Goal: Download file/media

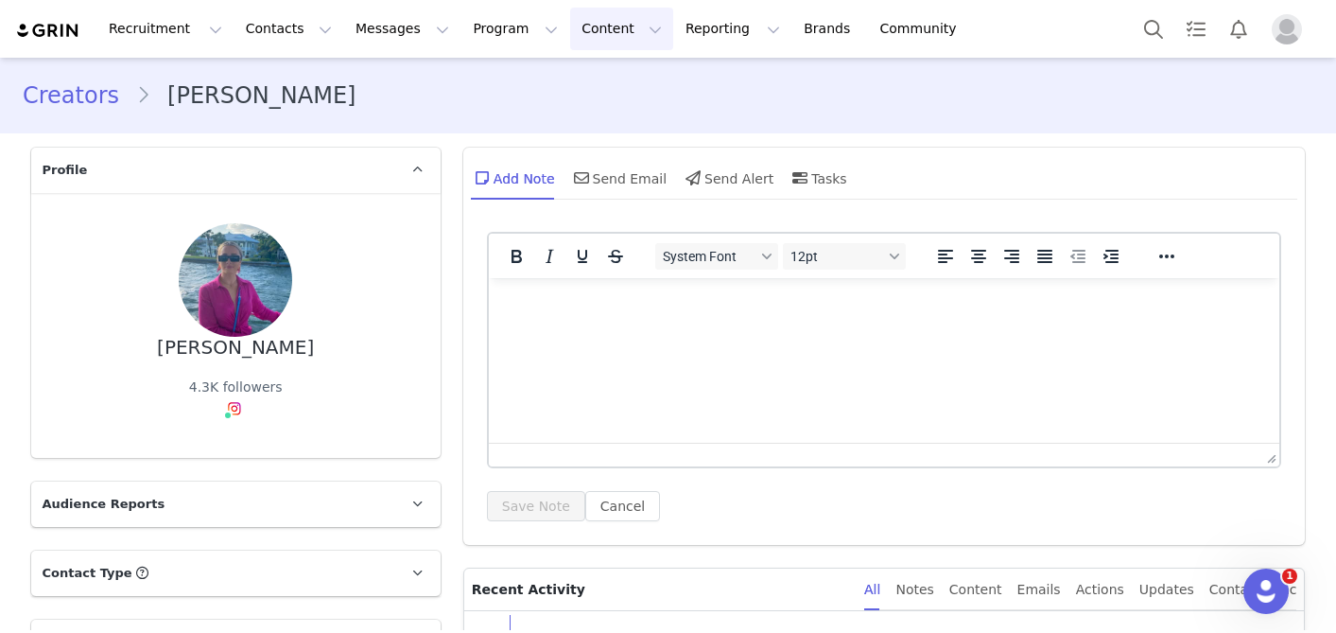
click at [570, 29] on button "Content Content" at bounding box center [621, 29] width 103 height 43
click at [578, 91] on p "Creator Content" at bounding box center [600, 84] width 106 height 20
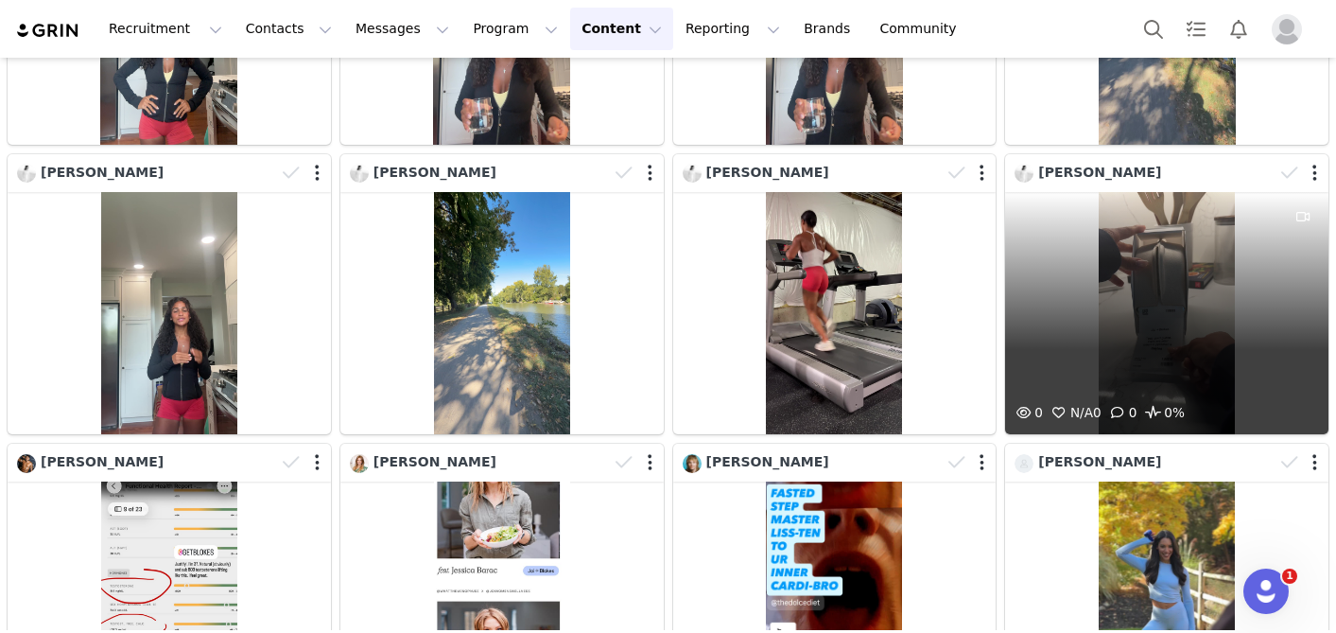
scroll to position [2300, 0]
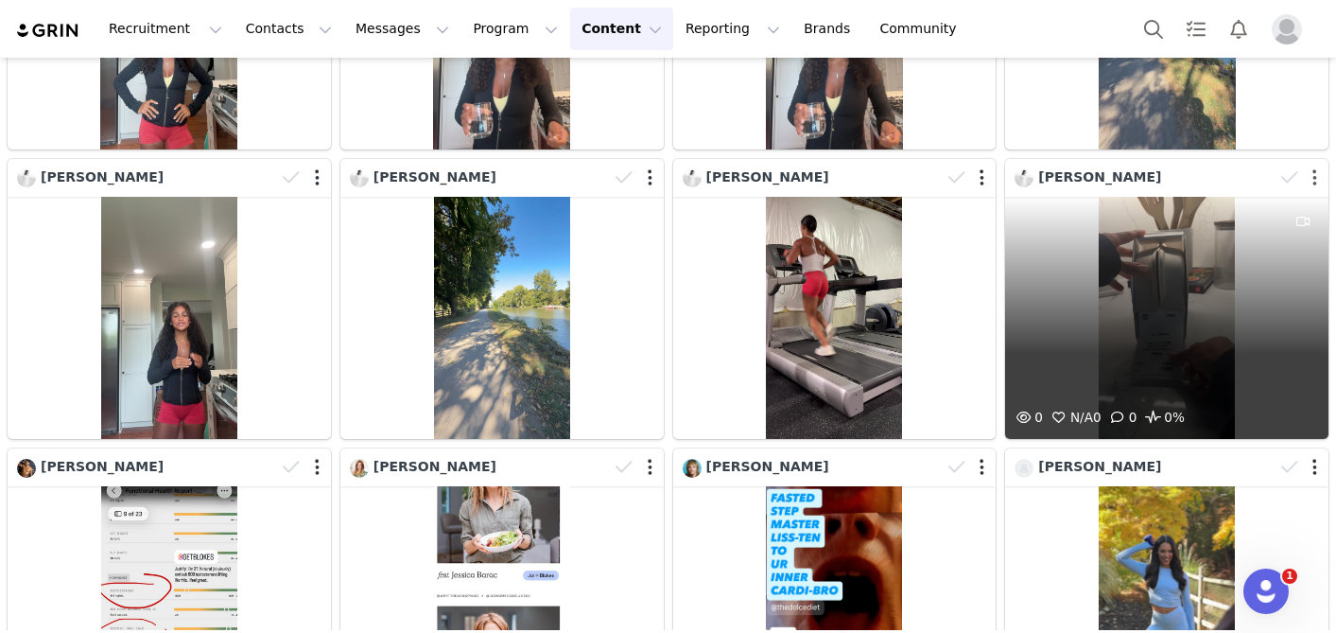
click at [1313, 179] on button "button" at bounding box center [1315, 177] width 5 height 19
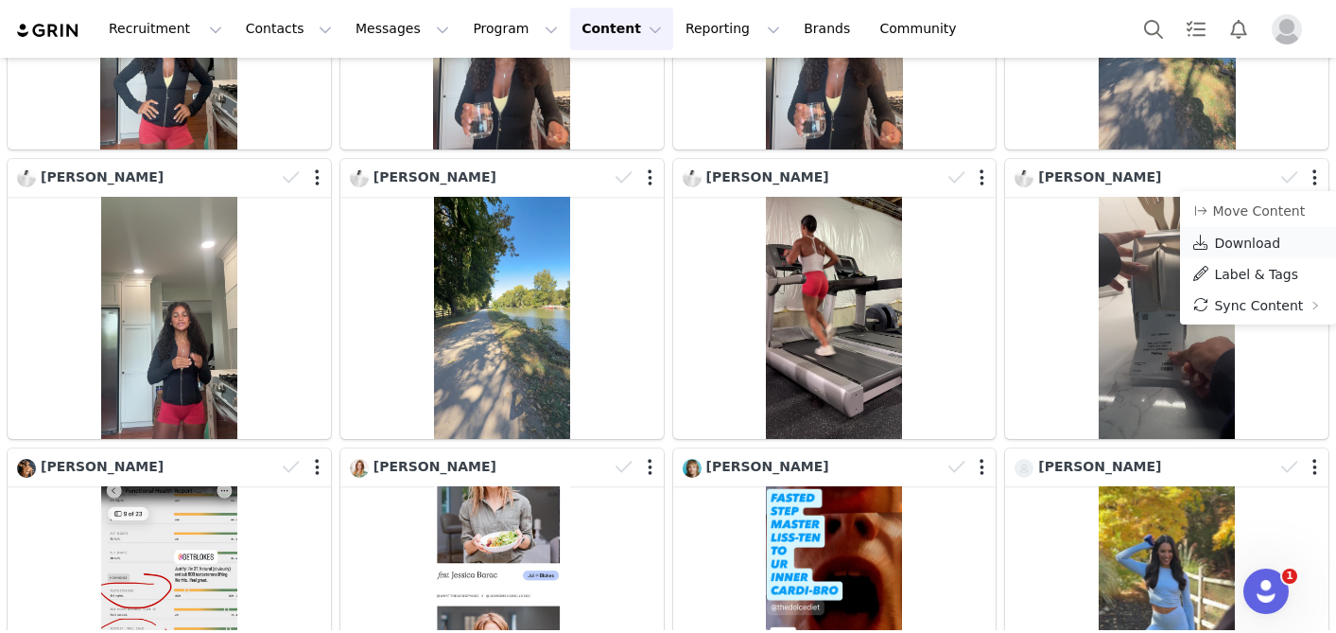
click at [1232, 245] on span "Download" at bounding box center [1247, 242] width 66 height 15
click at [669, 160] on div "[PERSON_NAME]" at bounding box center [835, 298] width 333 height 289
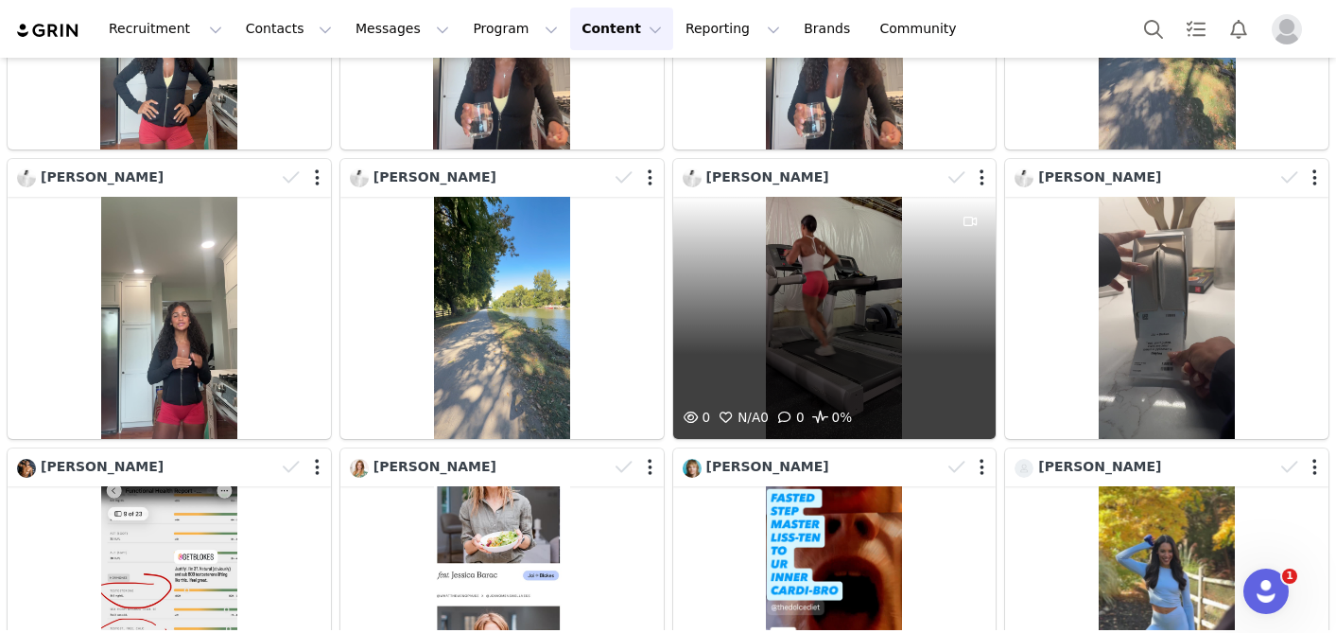
click at [984, 177] on div at bounding box center [968, 178] width 55 height 28
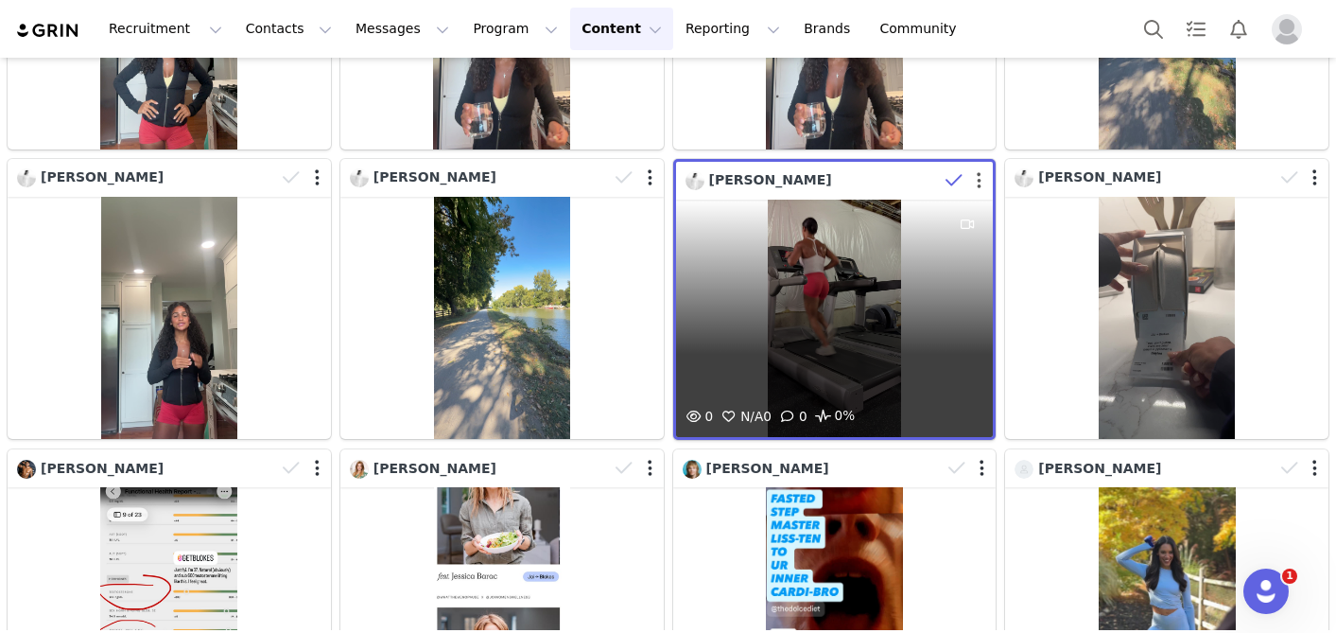
click at [981, 180] on button "button" at bounding box center [979, 180] width 5 height 19
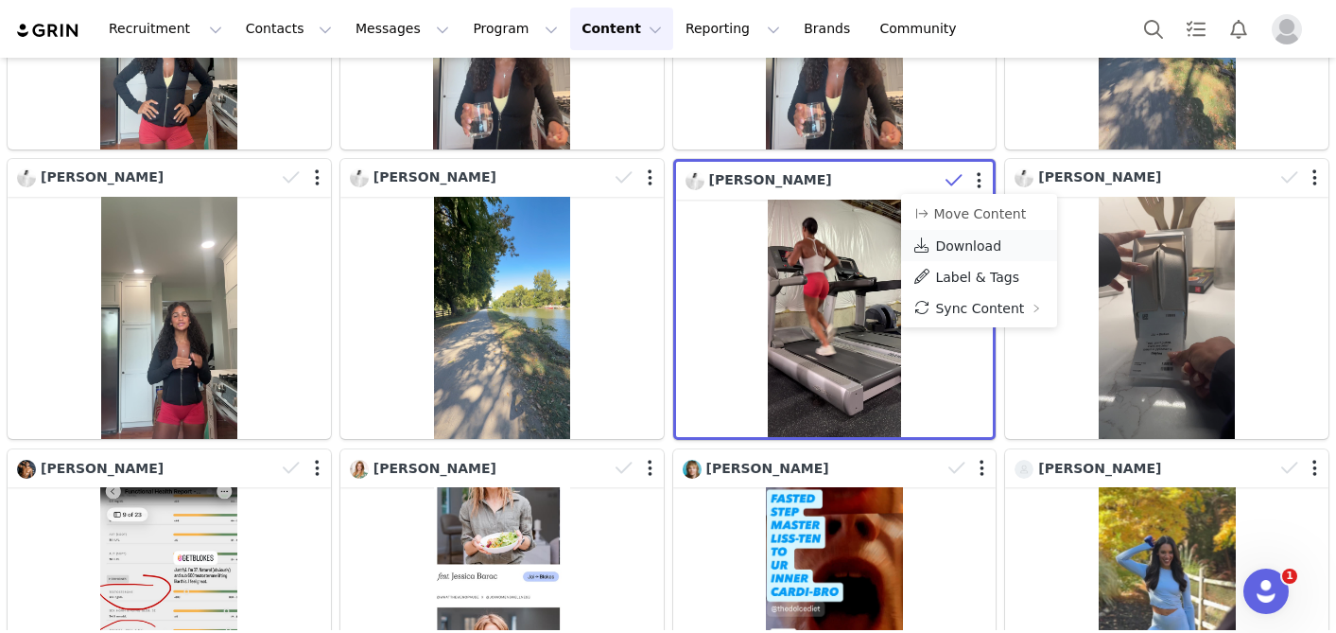
click at [954, 245] on span "Download" at bounding box center [968, 245] width 66 height 15
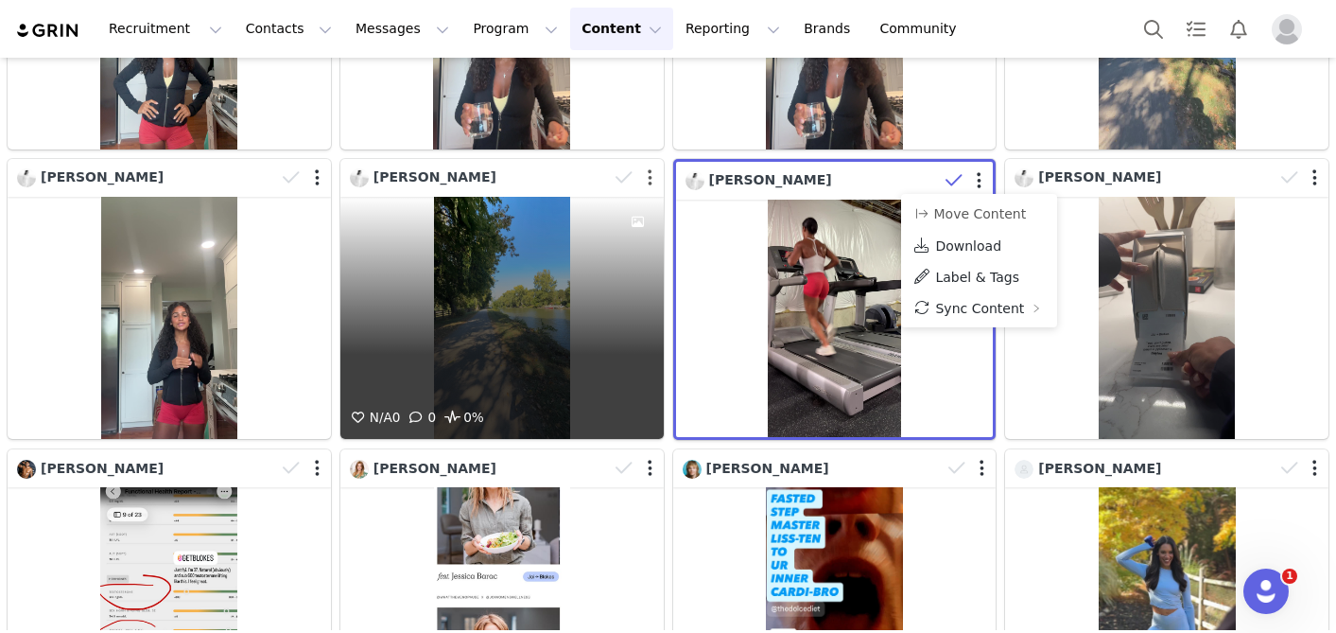
click at [651, 175] on button "button" at bounding box center [650, 177] width 5 height 19
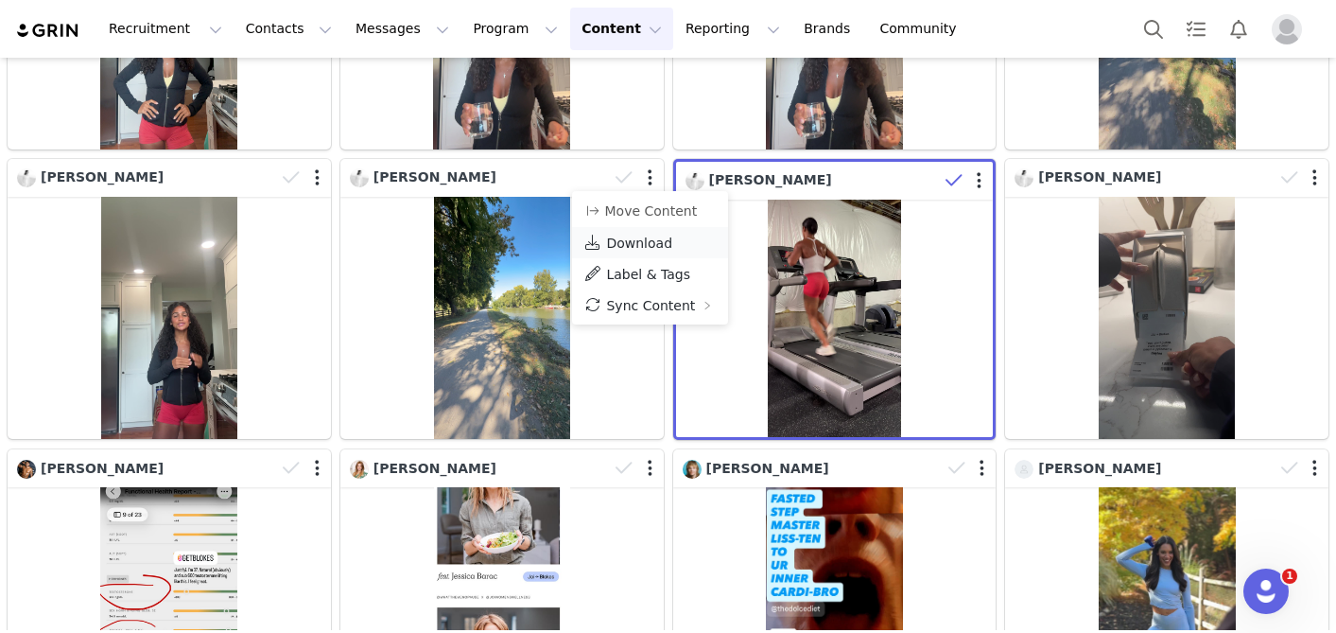
click at [629, 246] on span "Download" at bounding box center [639, 242] width 66 height 15
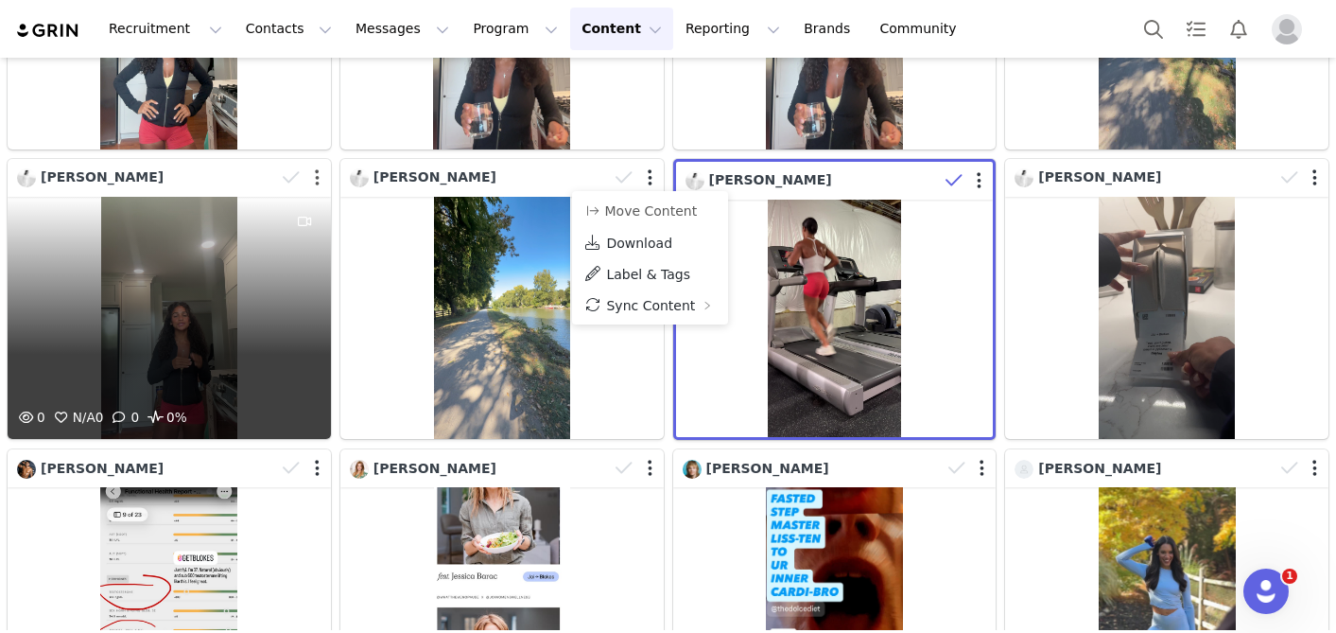
click at [316, 177] on button "button" at bounding box center [317, 177] width 5 height 19
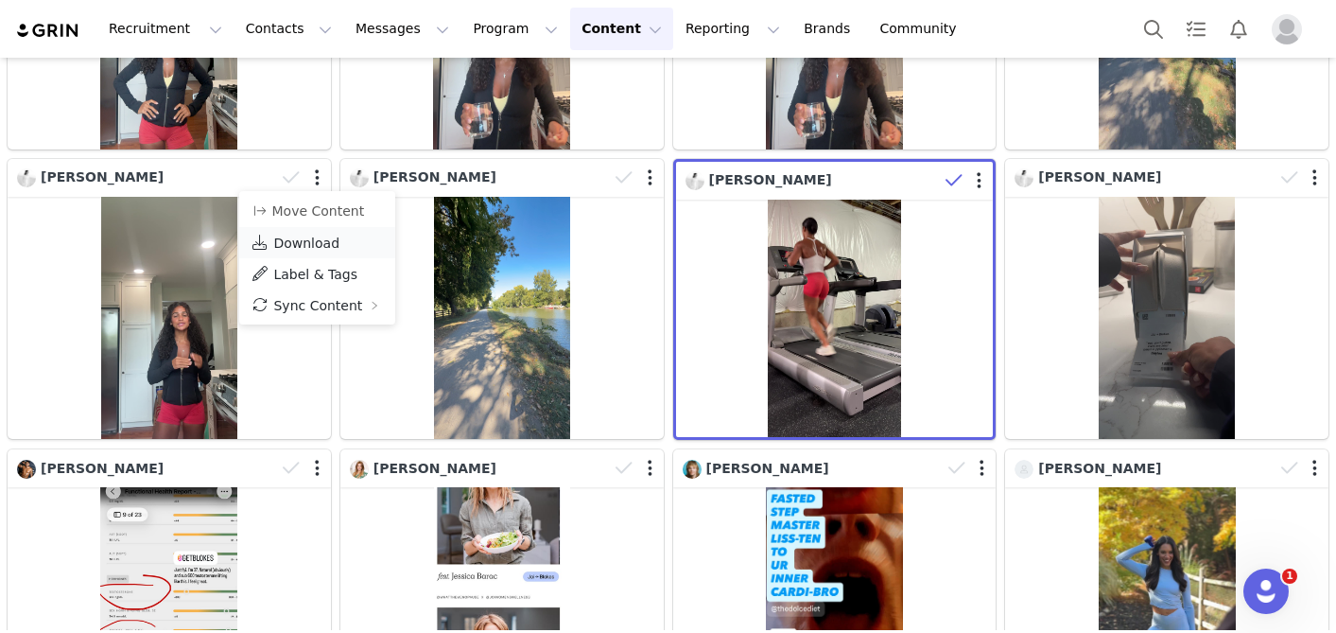
click at [313, 242] on span "Download" at bounding box center [306, 242] width 66 height 15
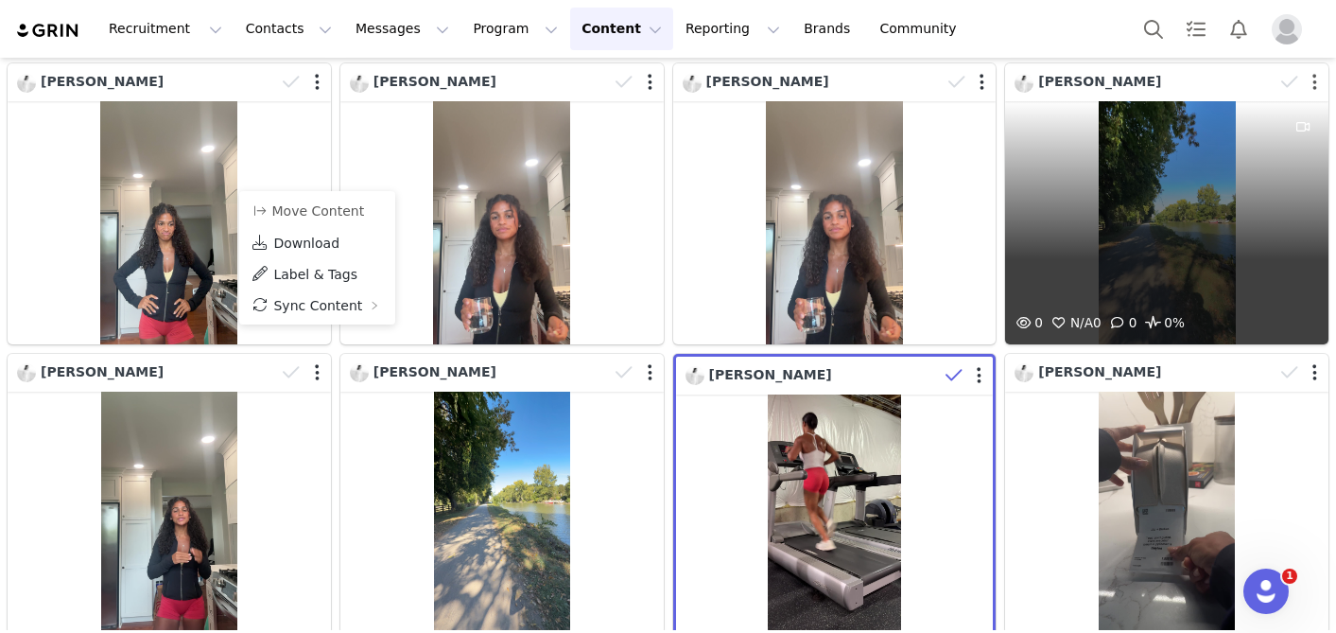
scroll to position [2033, 0]
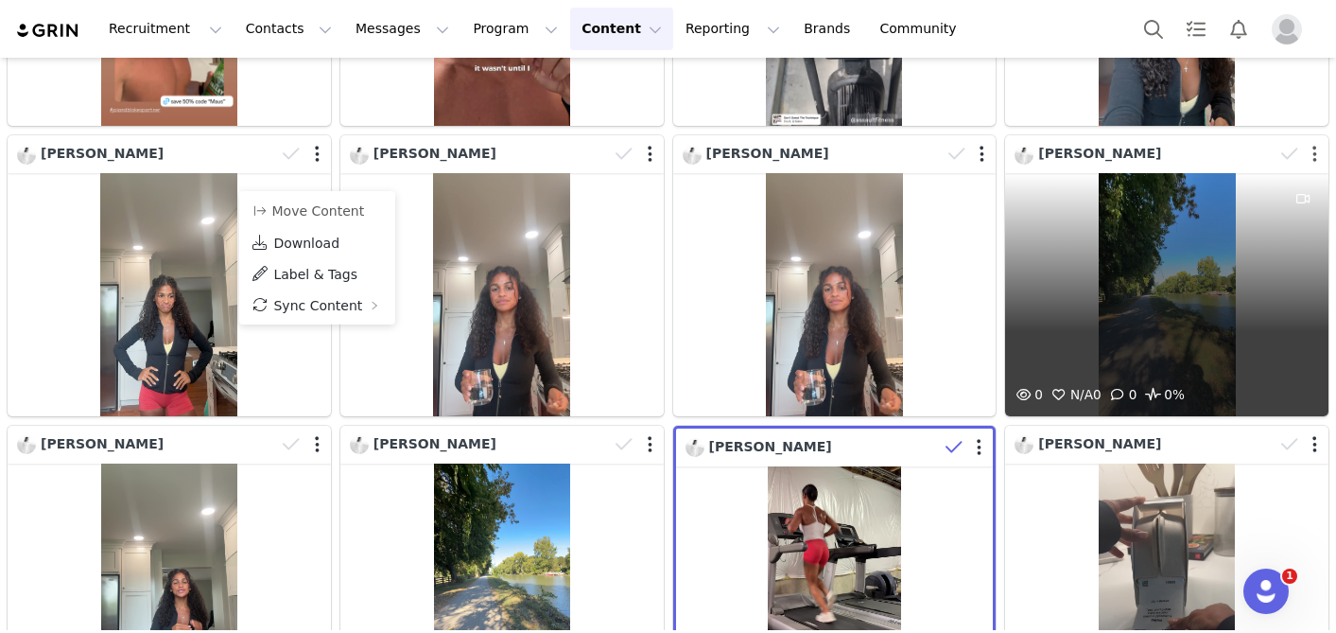
click at [1316, 157] on button "button" at bounding box center [1315, 154] width 5 height 19
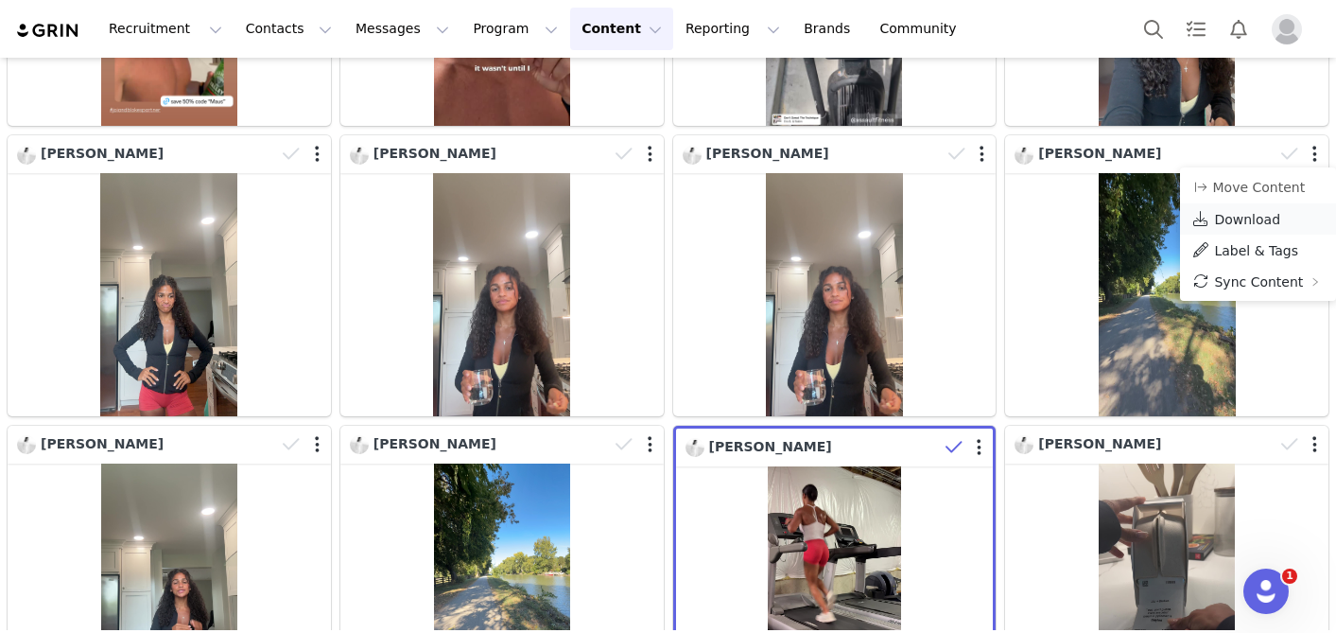
click at [1236, 218] on span "Download" at bounding box center [1247, 219] width 66 height 15
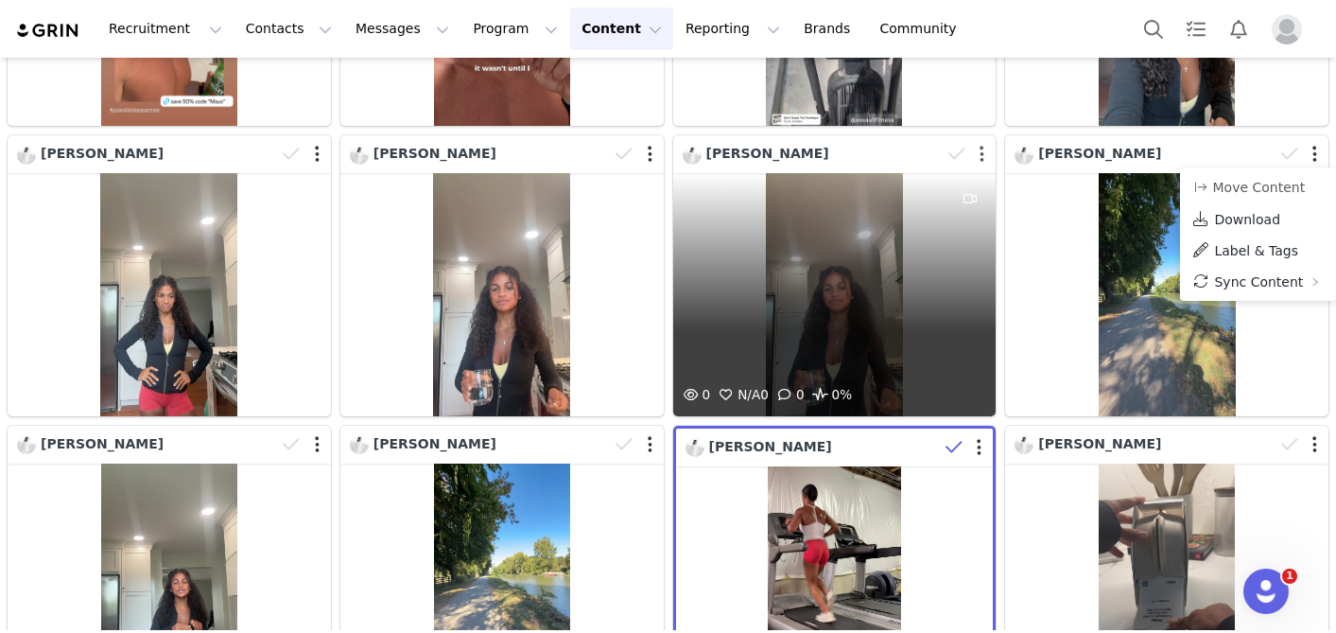
click at [982, 159] on button "button" at bounding box center [982, 154] width 5 height 19
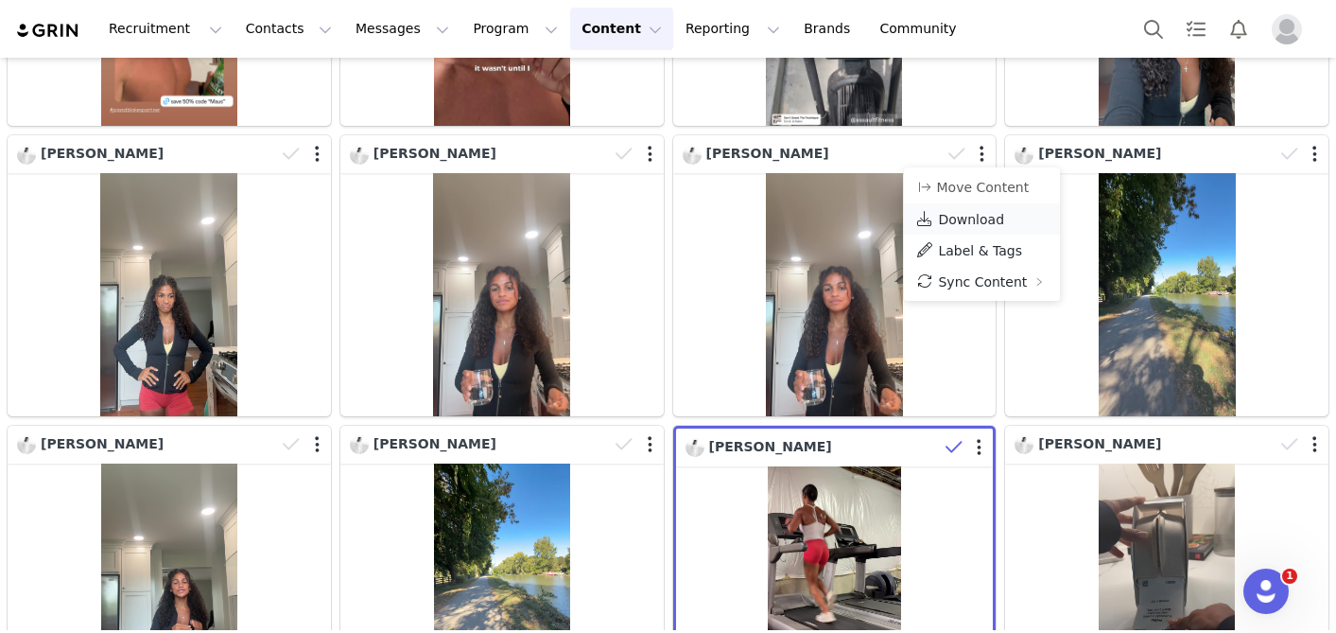
click at [950, 221] on span "Download" at bounding box center [971, 219] width 66 height 15
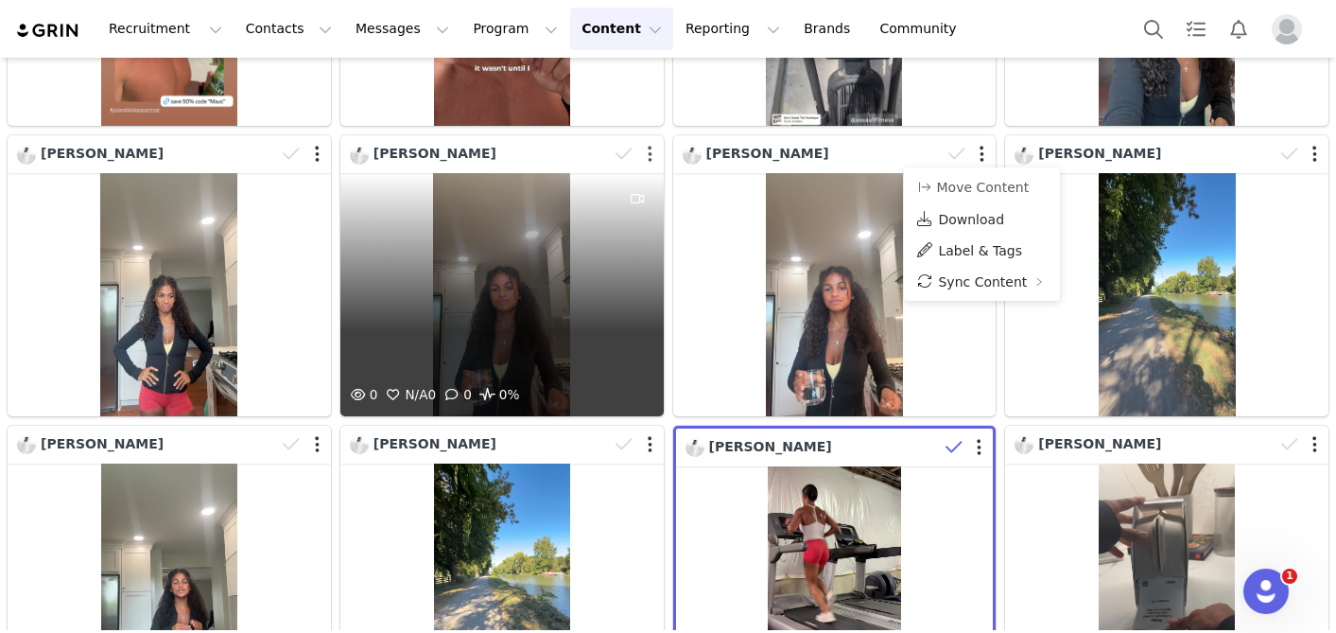
click at [650, 158] on button "button" at bounding box center [650, 154] width 5 height 19
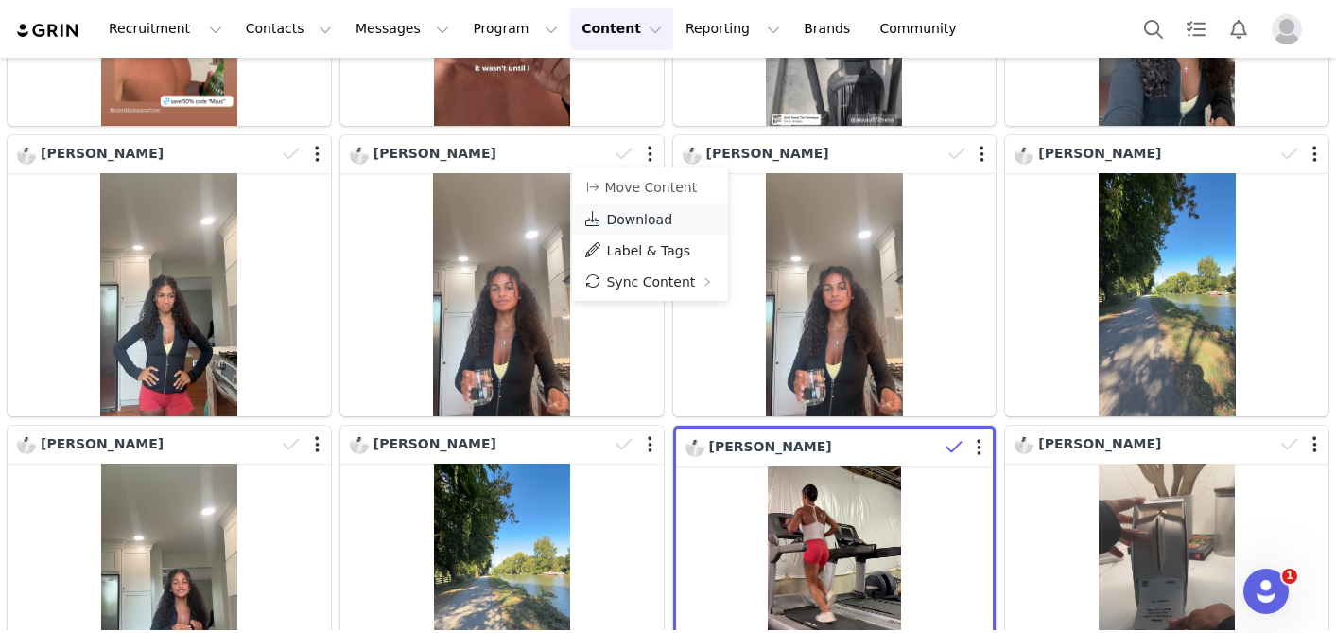
click at [631, 217] on span "Download" at bounding box center [639, 219] width 66 height 15
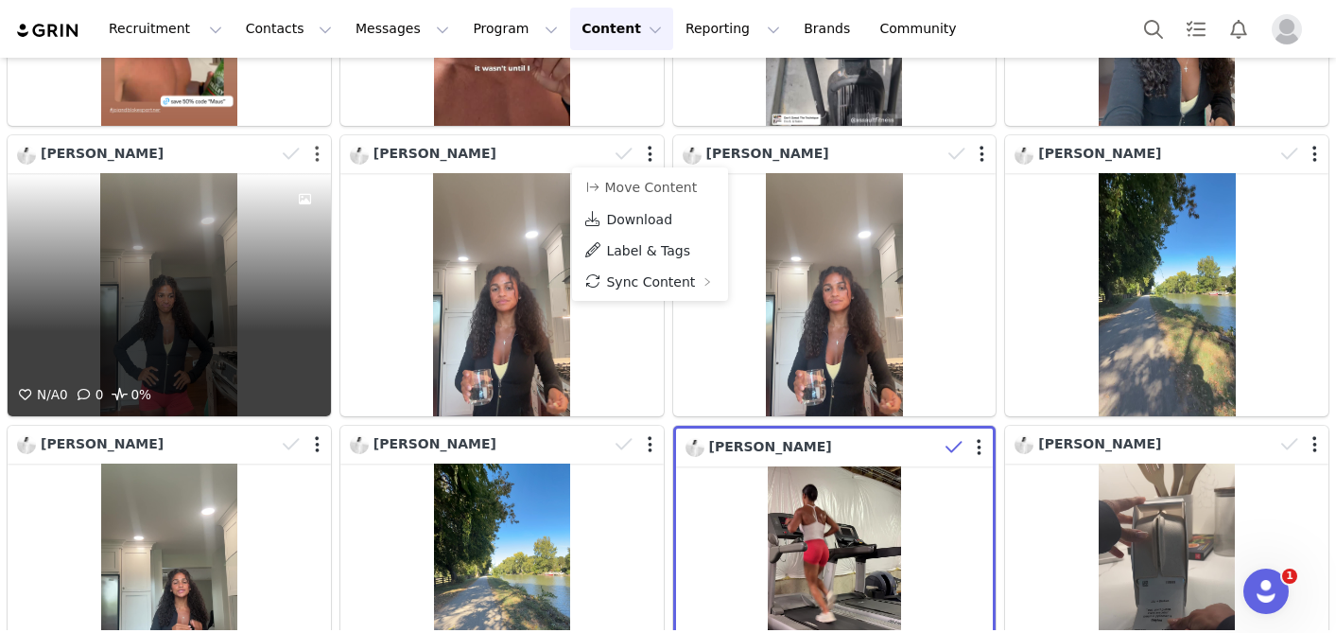
click at [316, 155] on button "button" at bounding box center [317, 154] width 5 height 19
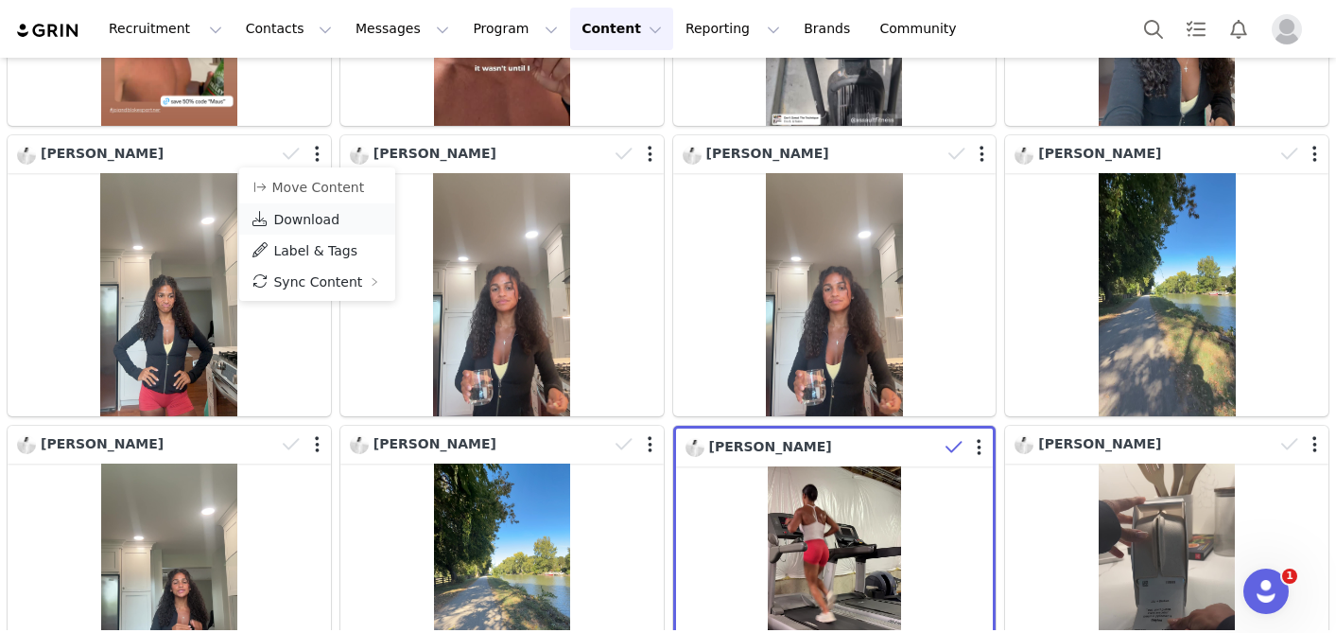
click at [320, 218] on span "Download" at bounding box center [306, 219] width 66 height 15
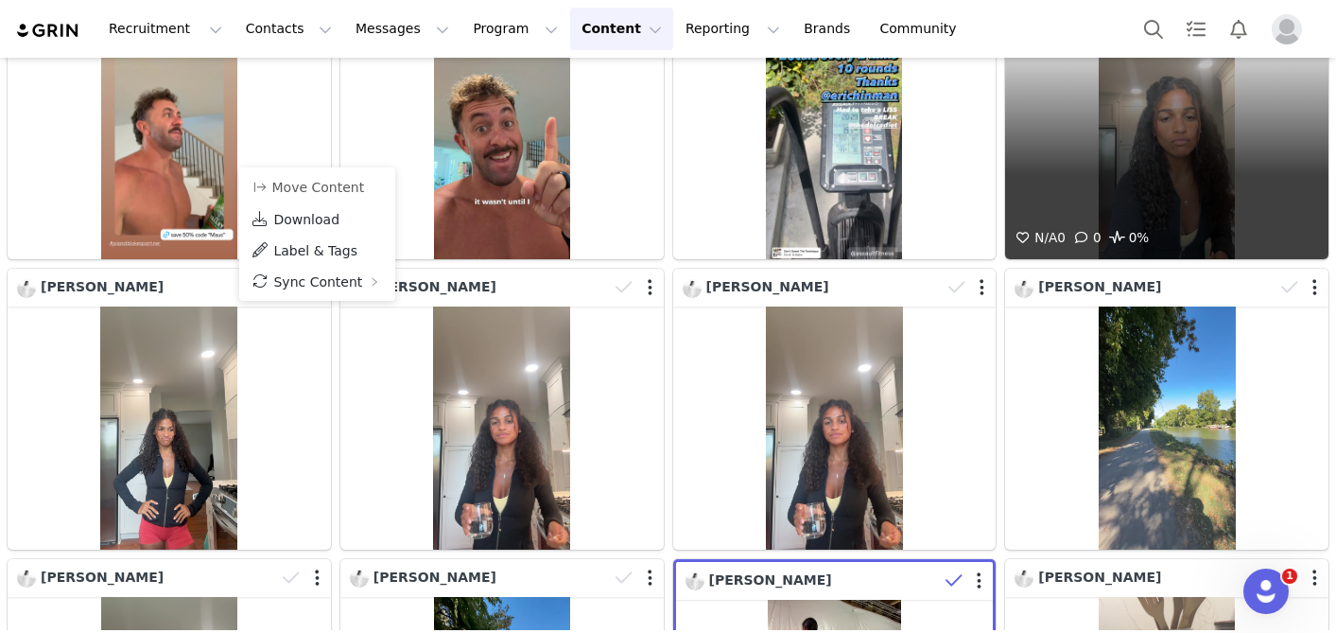
scroll to position [1772, 0]
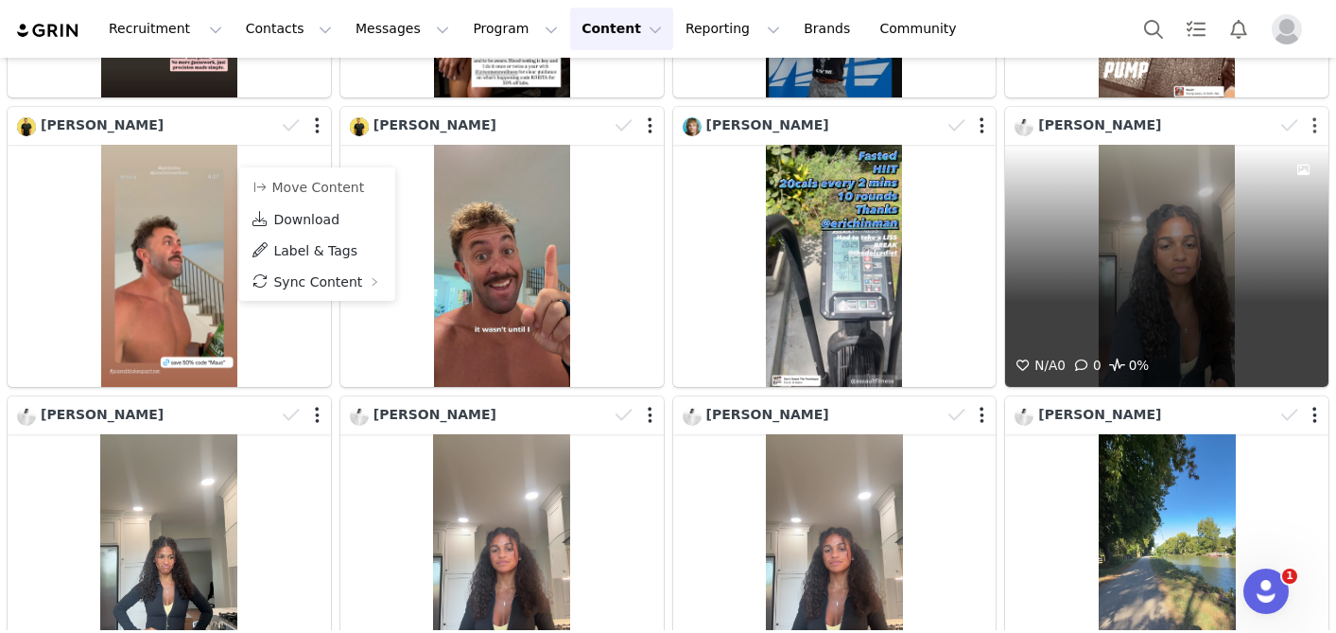
click at [1314, 117] on button "button" at bounding box center [1315, 125] width 5 height 19
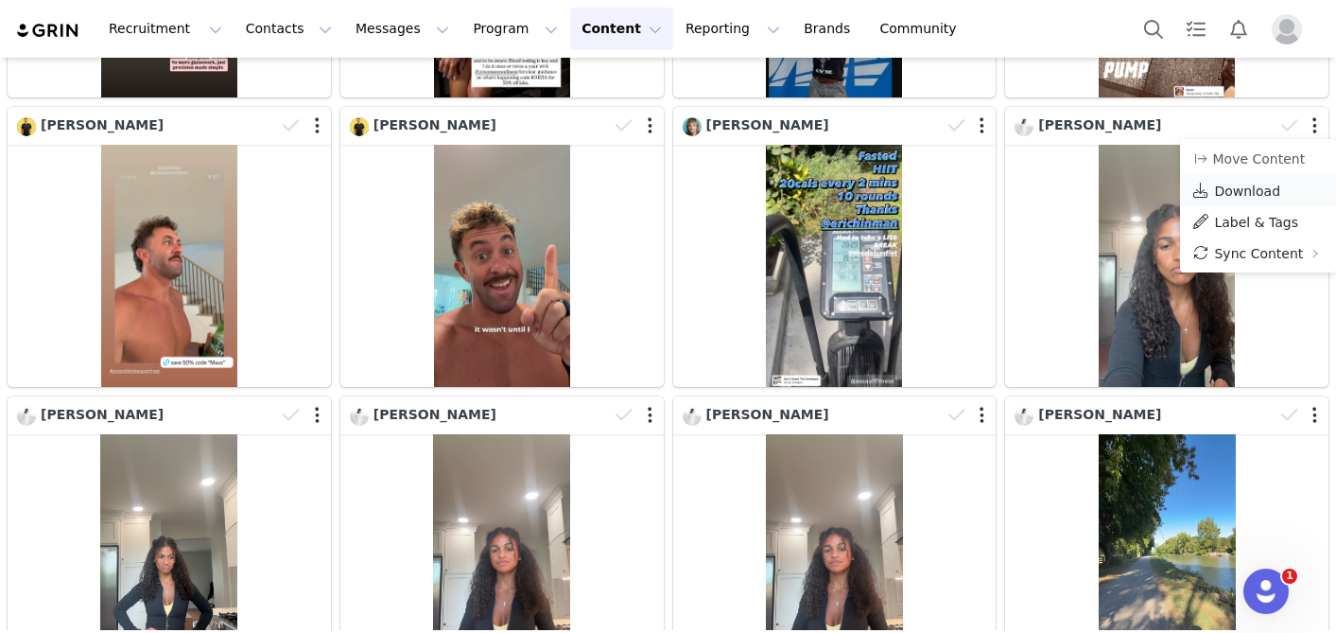
click at [1234, 190] on span "Download" at bounding box center [1247, 190] width 66 height 15
click at [1001, 102] on div "[PERSON_NAME] N/A 0 0 0%" at bounding box center [1167, 246] width 333 height 289
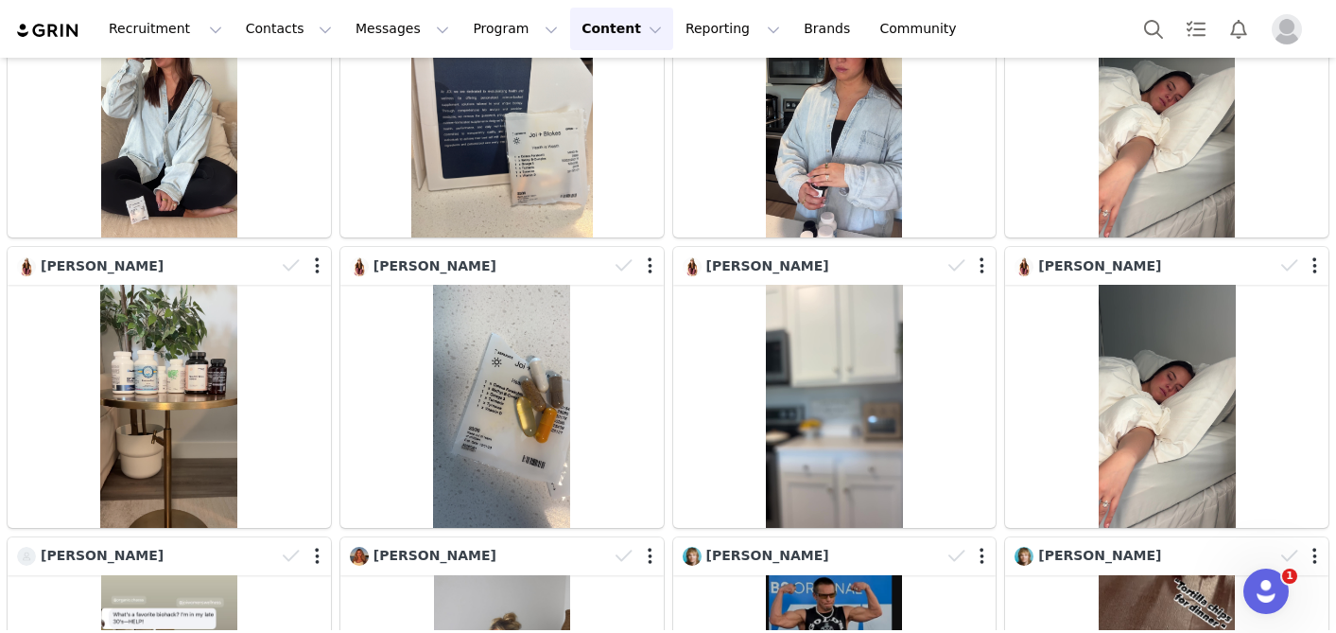
scroll to position [1036, 0]
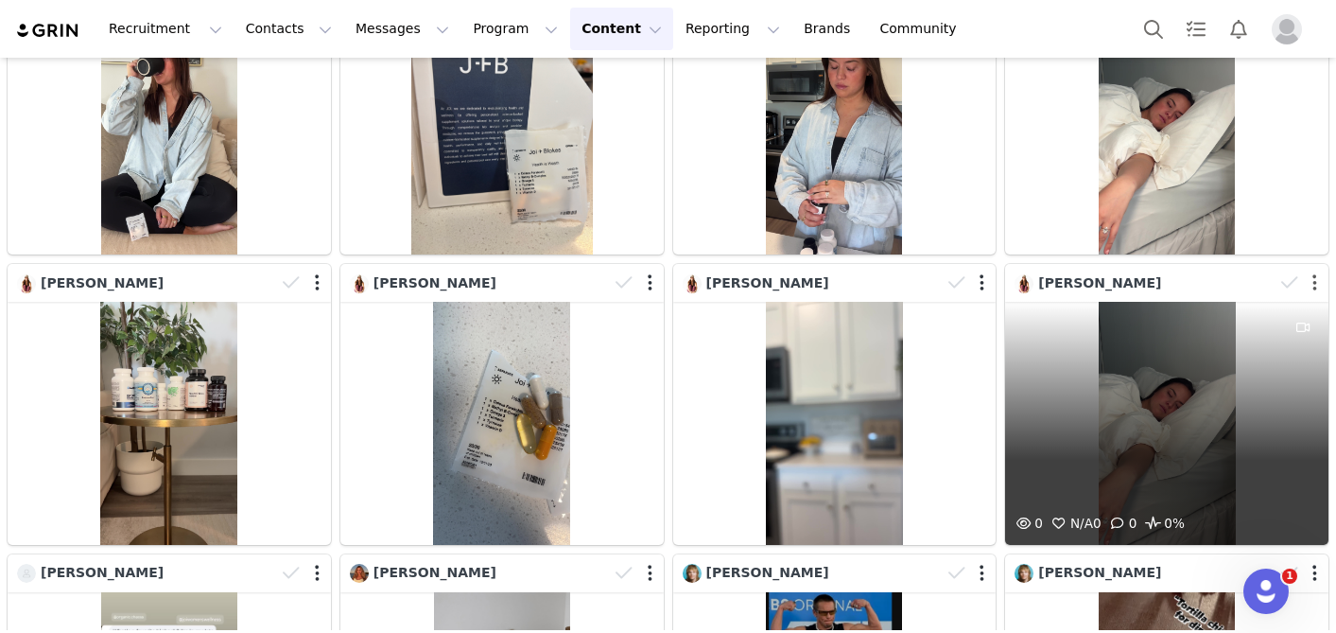
click at [1313, 282] on button "button" at bounding box center [1315, 282] width 5 height 19
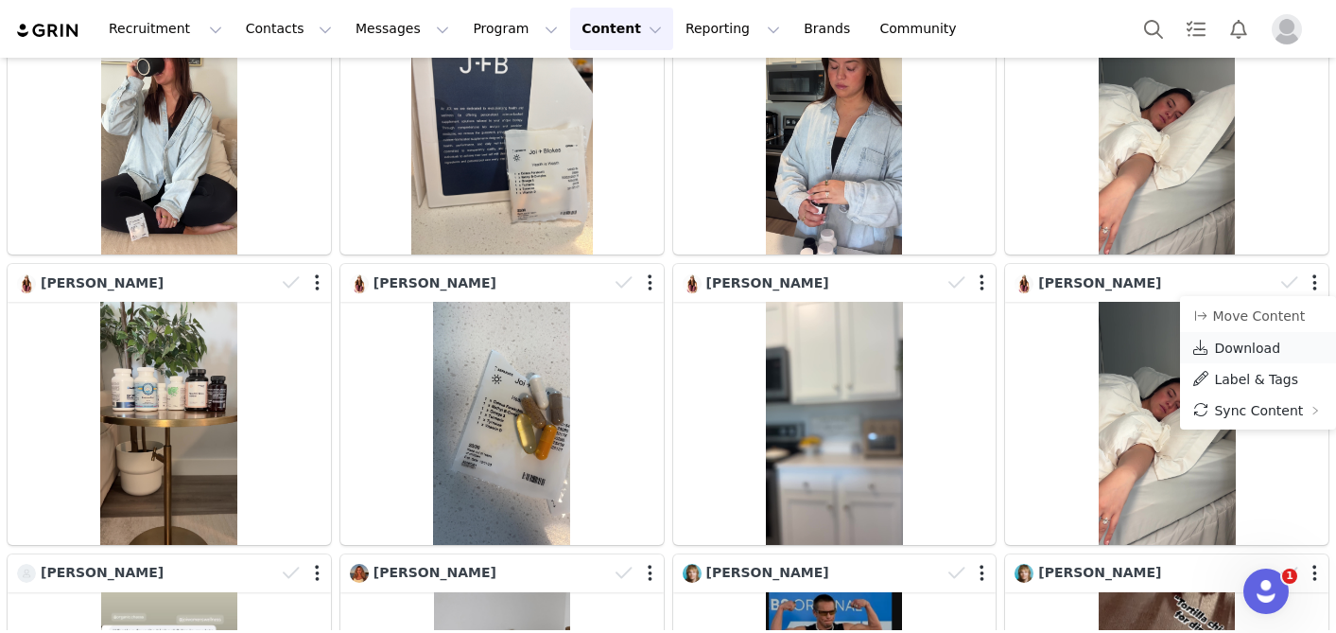
click at [1238, 349] on span "Download" at bounding box center [1247, 347] width 66 height 15
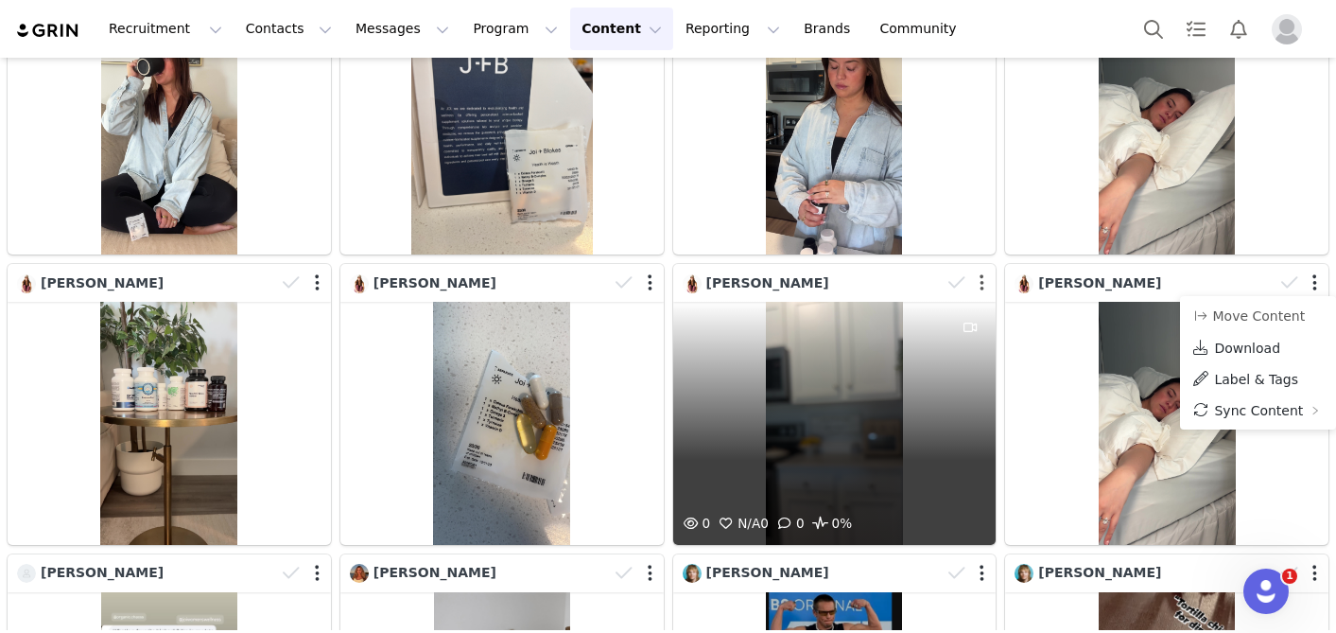
click at [983, 283] on button "button" at bounding box center [982, 282] width 5 height 19
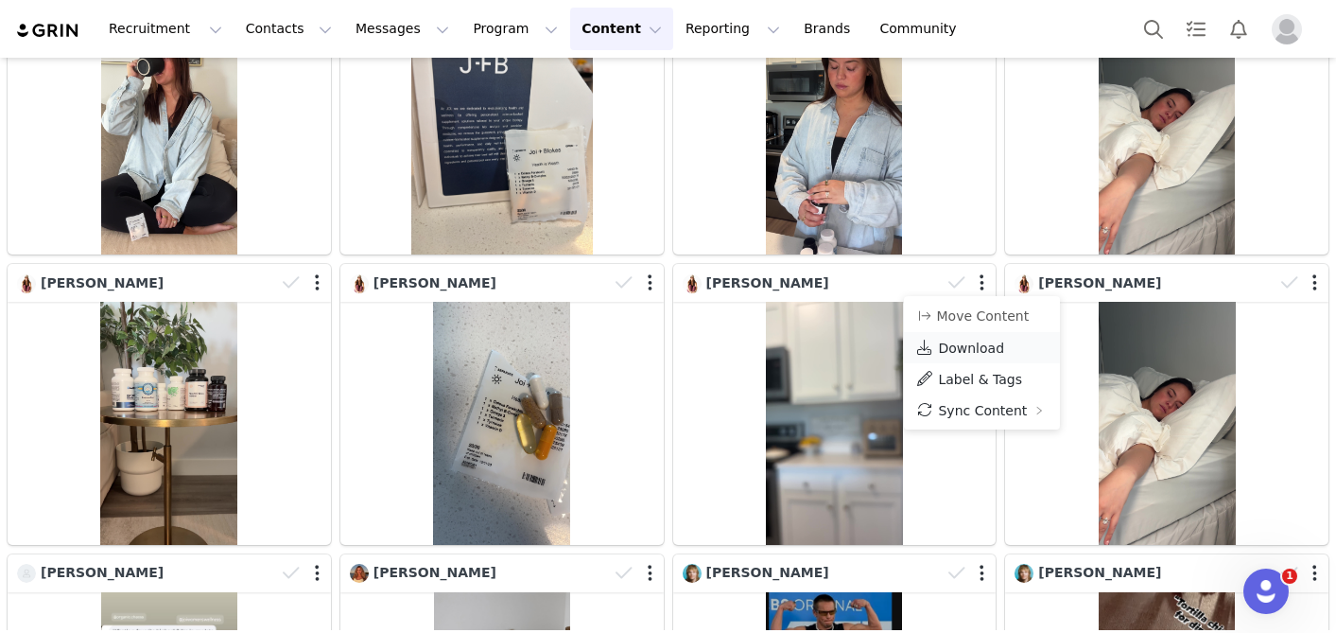
click at [953, 351] on span "Download" at bounding box center [971, 347] width 66 height 15
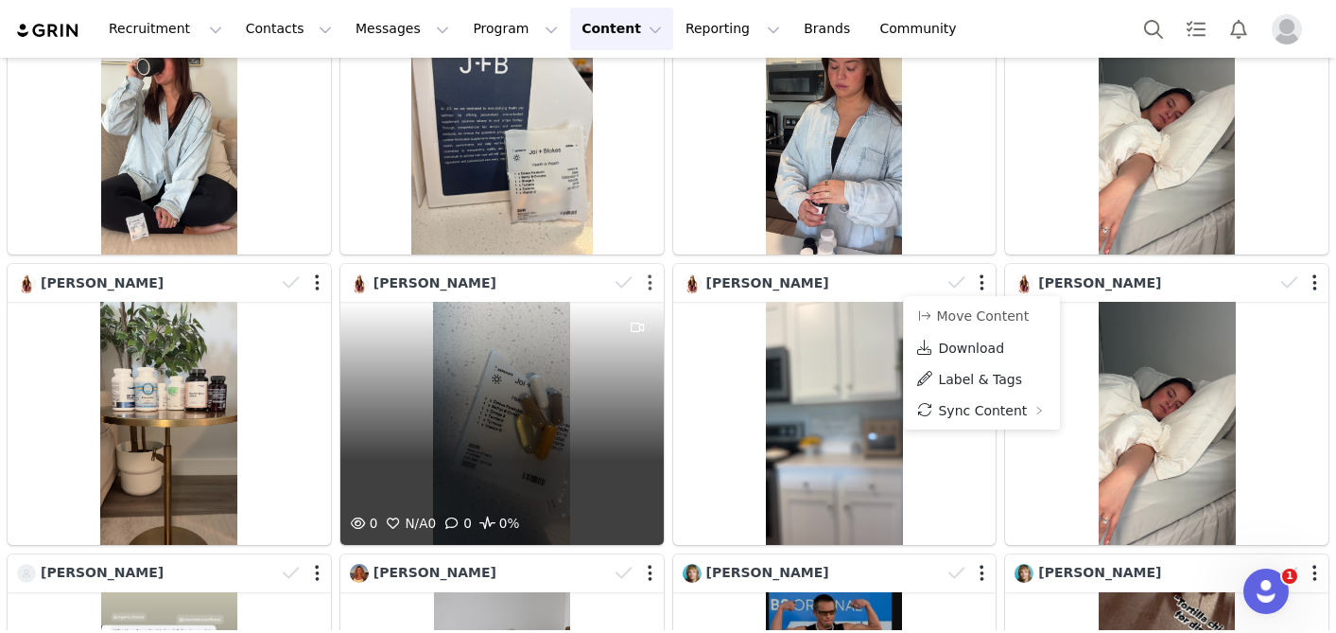
click at [650, 280] on button "button" at bounding box center [650, 282] width 5 height 19
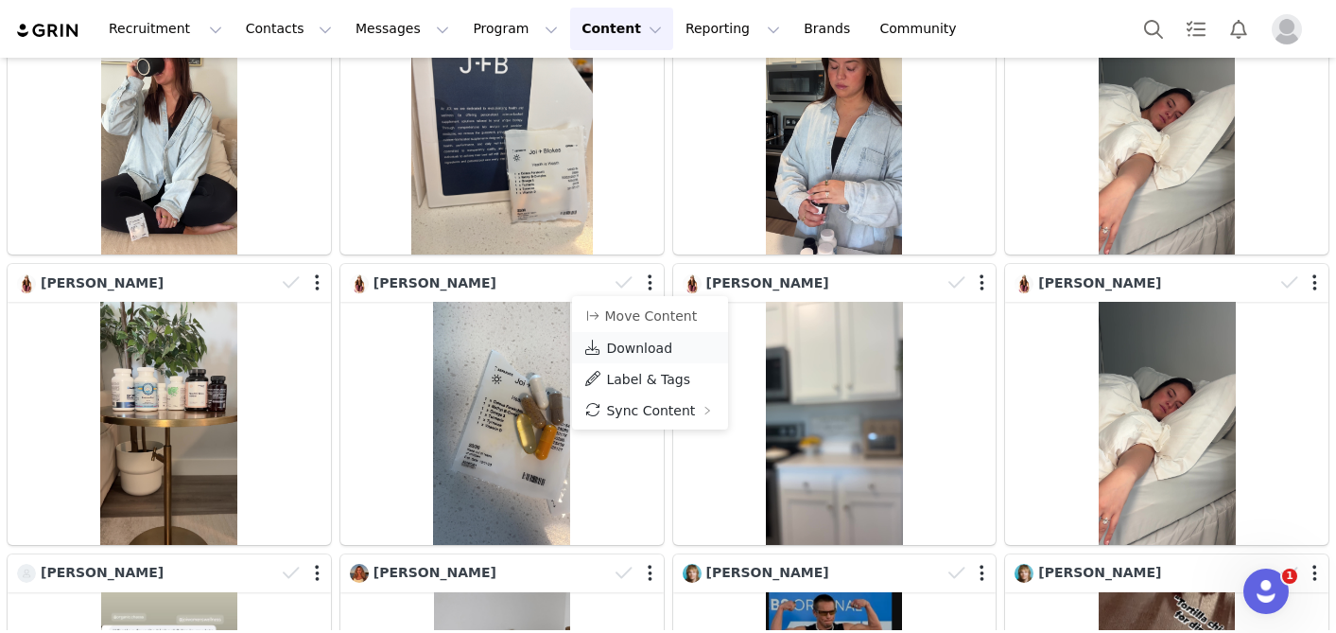
click at [626, 348] on span "Download" at bounding box center [639, 347] width 66 height 15
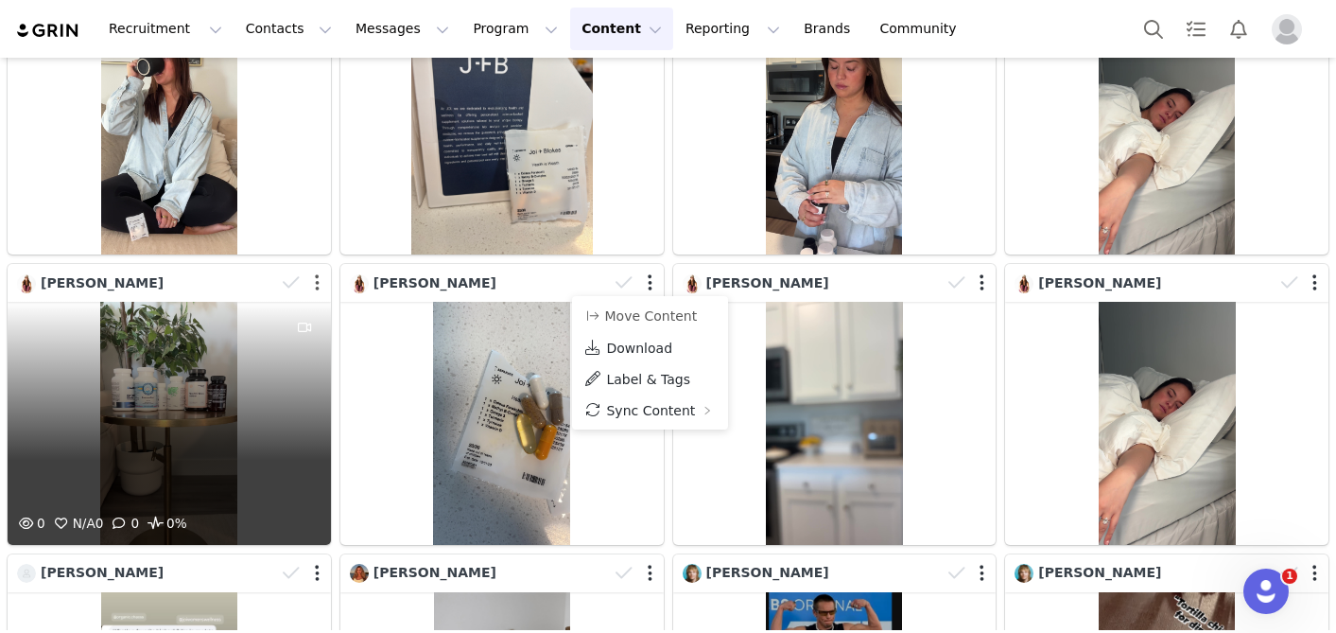
click at [315, 284] on button "button" at bounding box center [317, 282] width 5 height 19
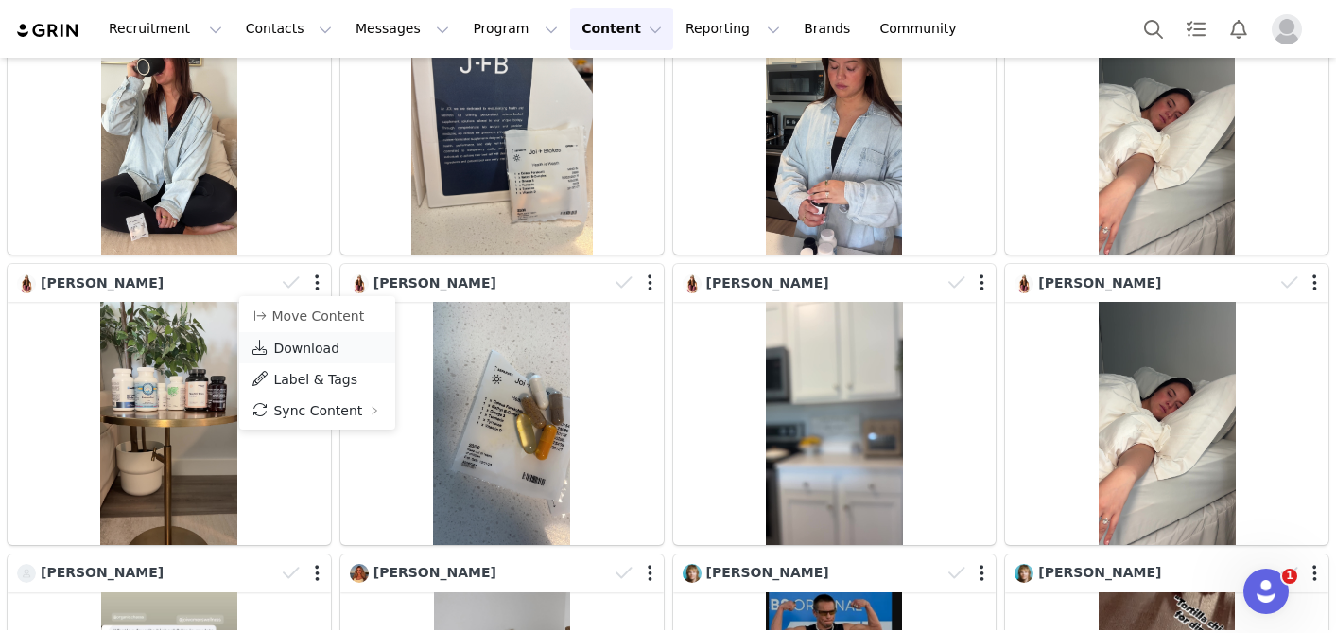
click at [296, 346] on span "Download" at bounding box center [306, 347] width 66 height 15
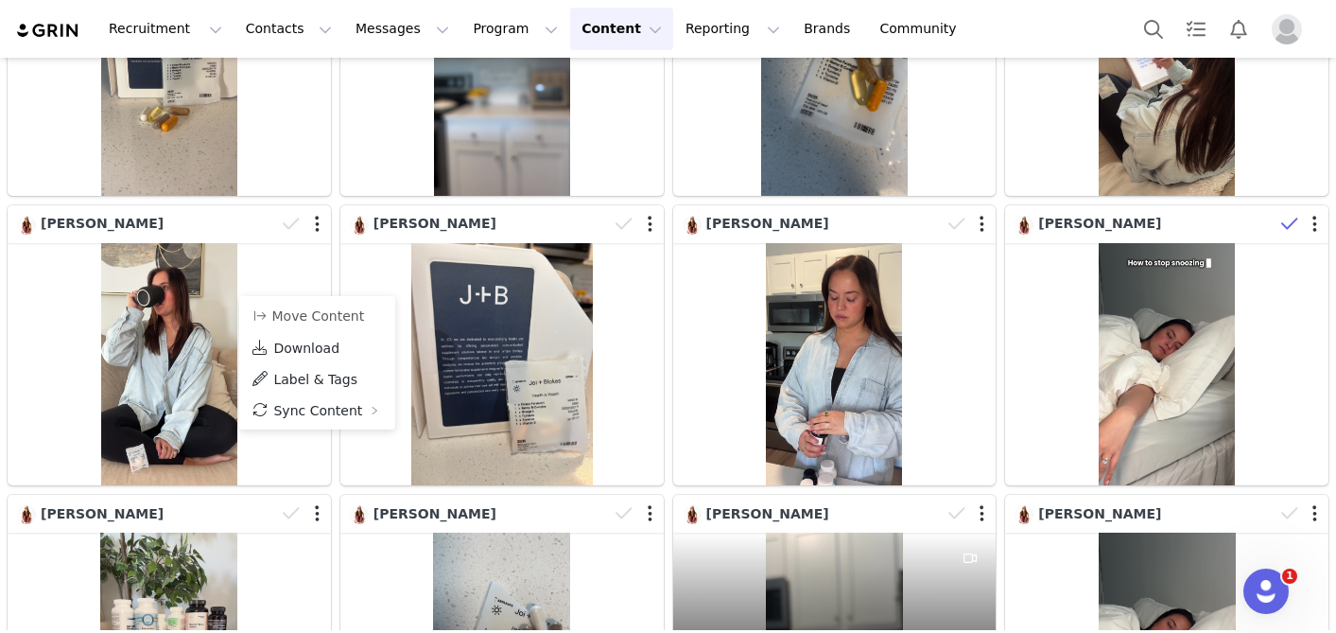
scroll to position [723, 0]
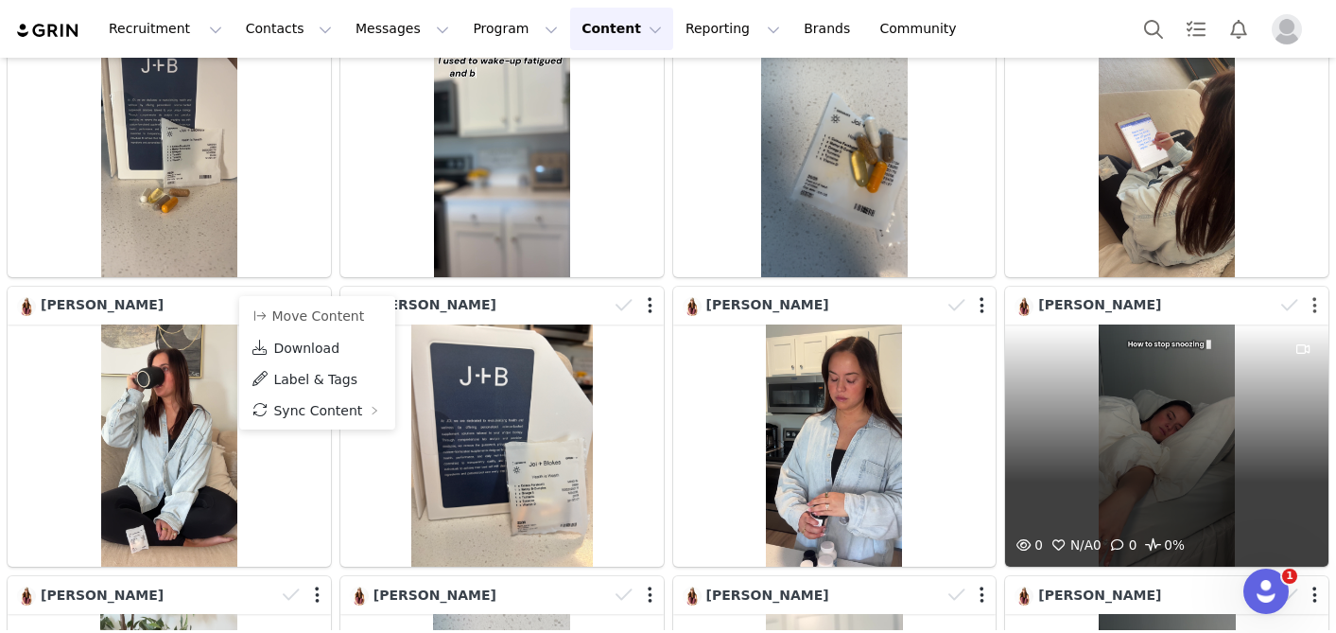
click at [1313, 305] on button "button" at bounding box center [1315, 305] width 5 height 19
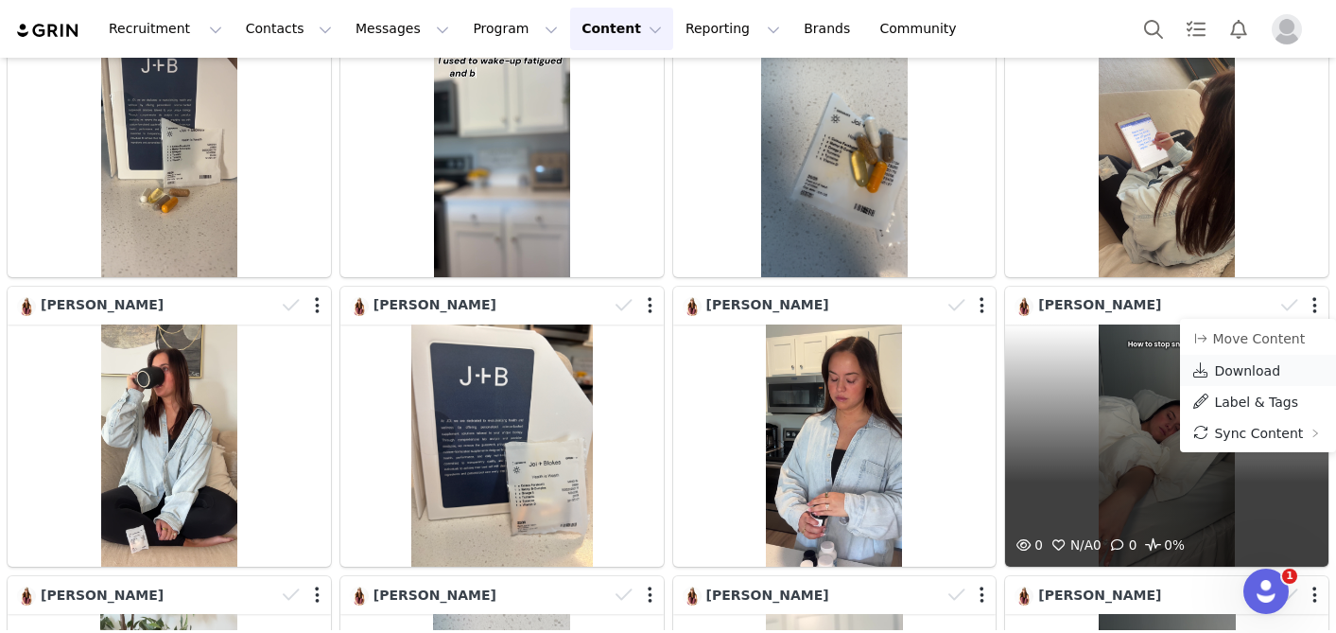
click at [1254, 374] on span "Download" at bounding box center [1247, 370] width 66 height 15
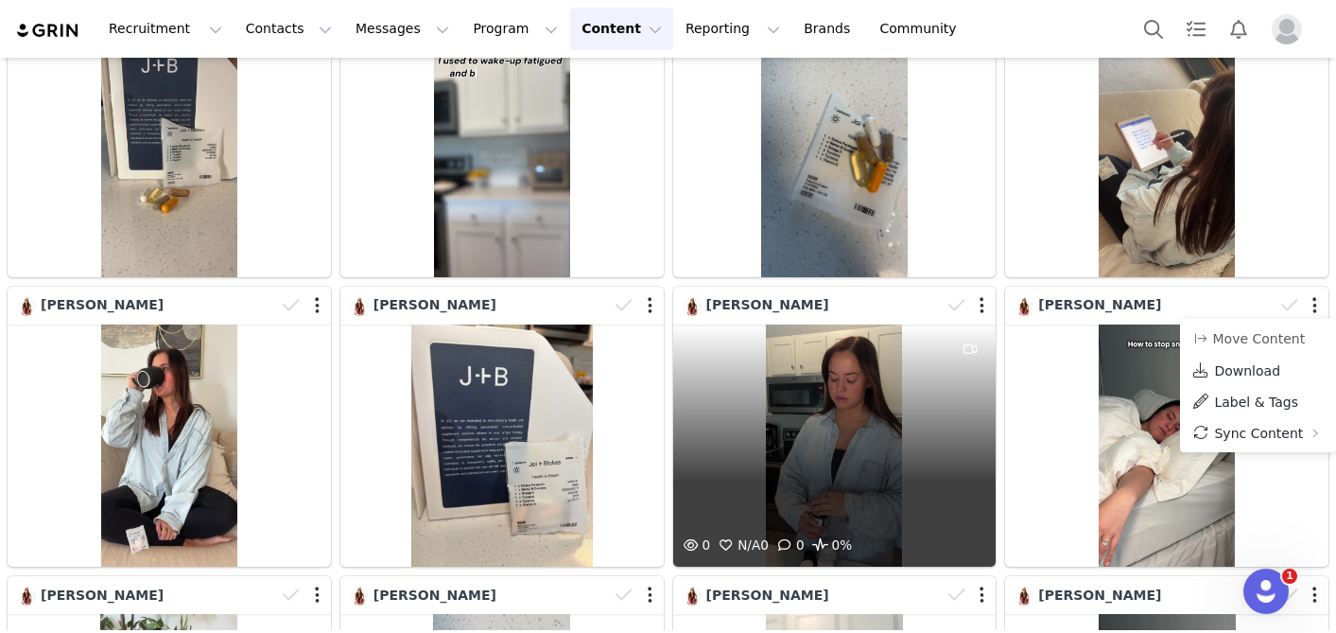
click at [984, 306] on div at bounding box center [968, 305] width 55 height 28
click at [983, 311] on div at bounding box center [968, 305] width 55 height 28
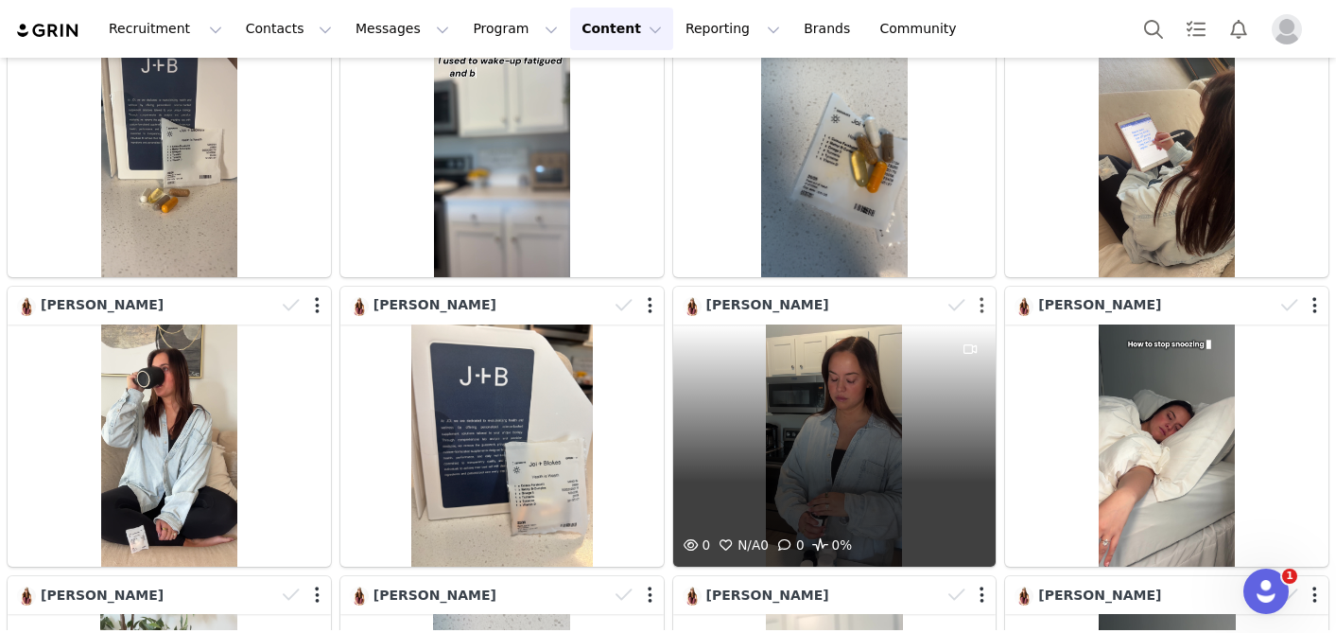
click at [983, 311] on button "button" at bounding box center [982, 305] width 5 height 19
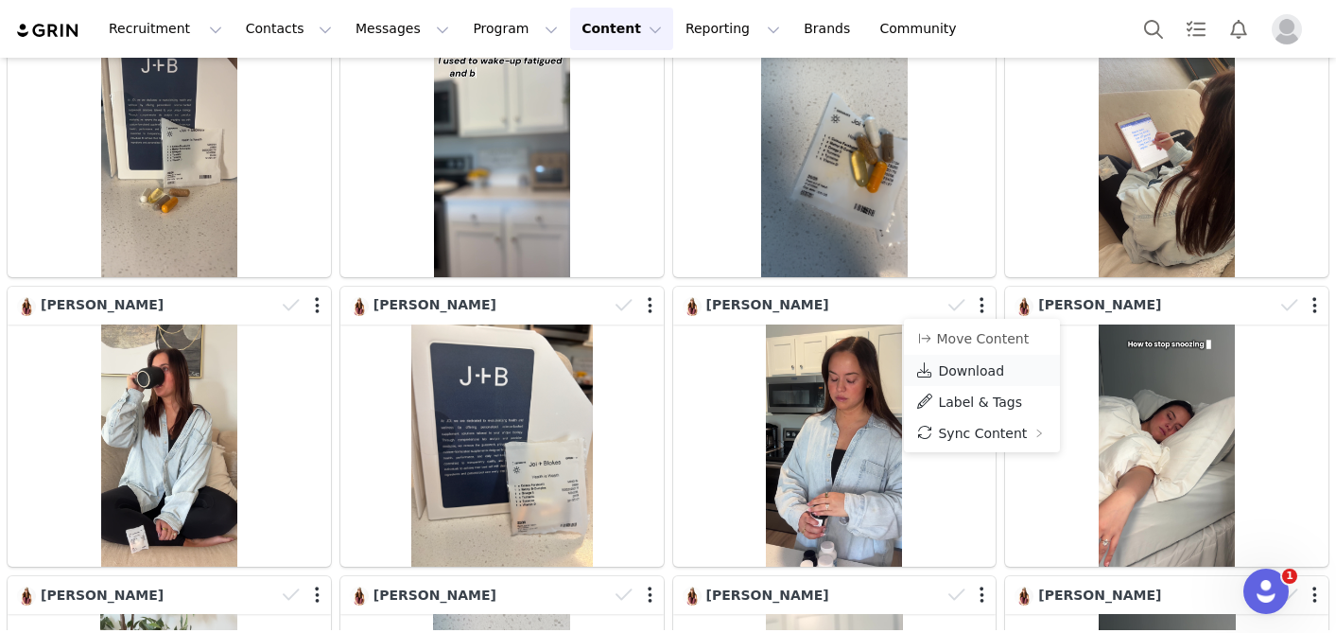
click at [947, 369] on span "Download" at bounding box center [971, 370] width 66 height 15
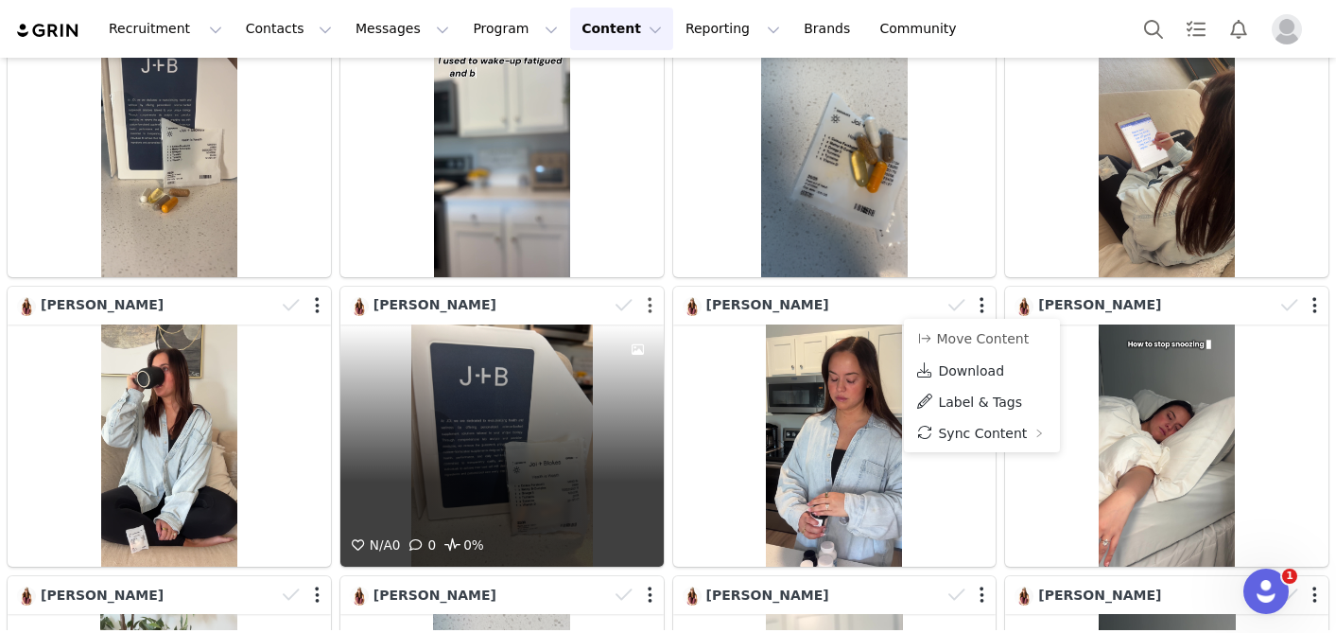
click at [650, 305] on button "button" at bounding box center [650, 305] width 5 height 19
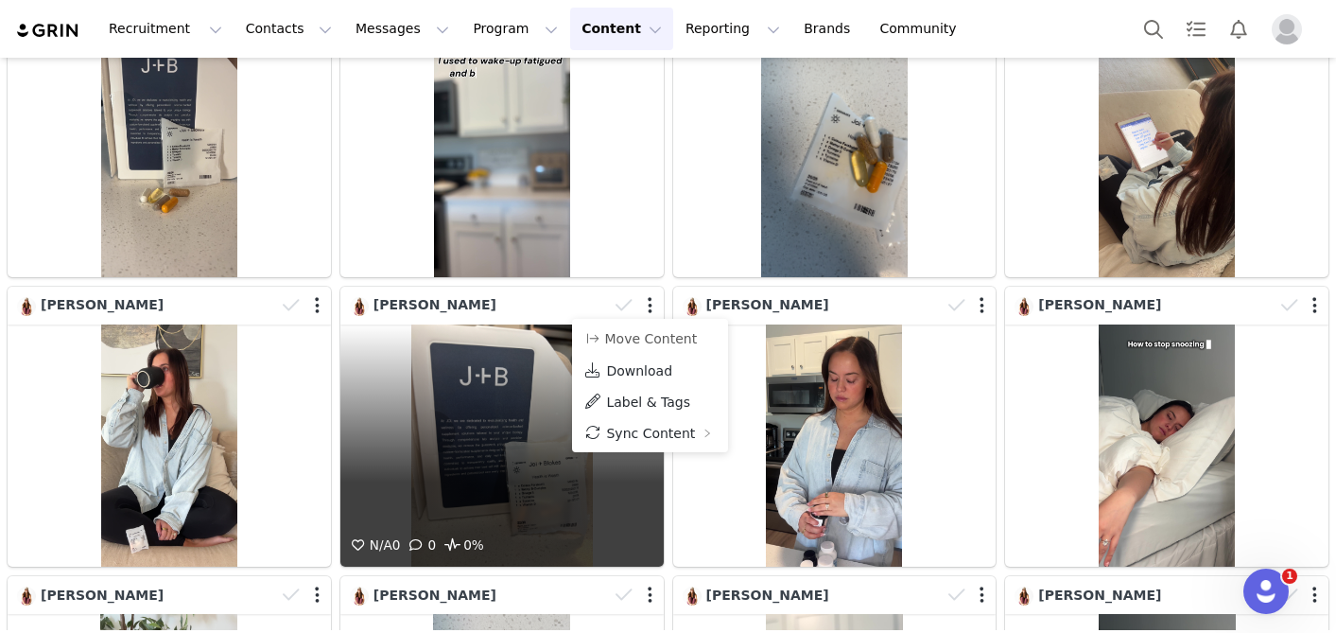
click at [626, 367] on span "Download" at bounding box center [639, 370] width 66 height 15
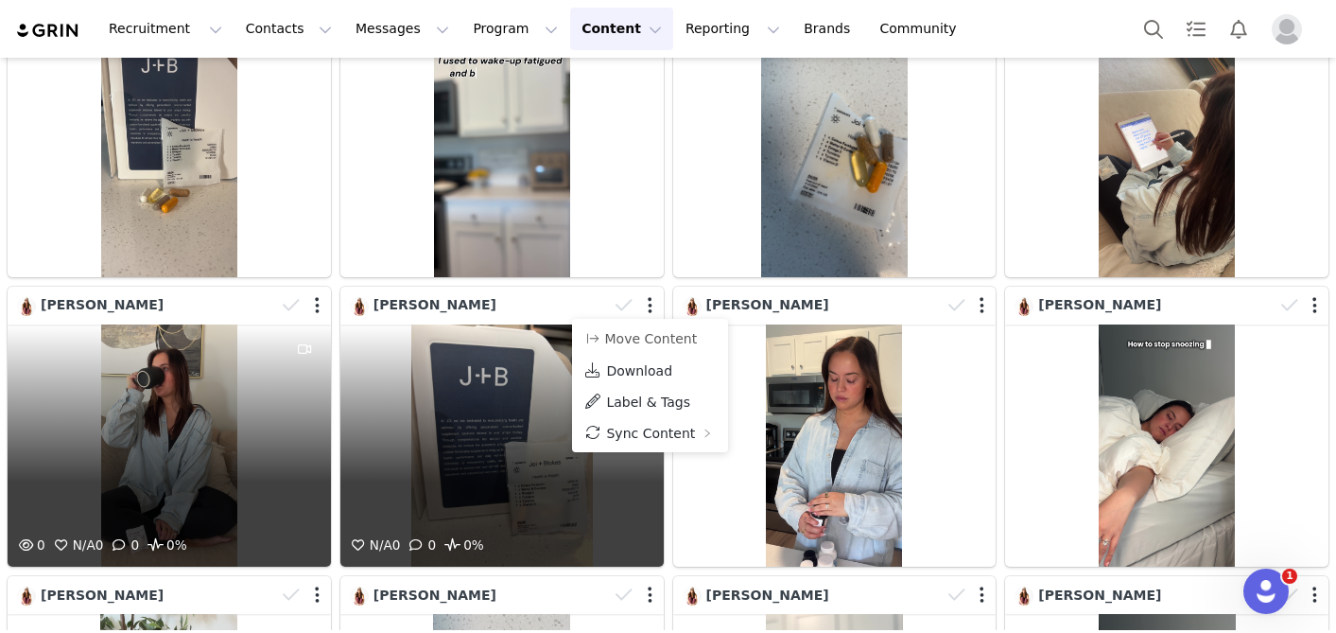
click at [322, 307] on div at bounding box center [303, 305] width 55 height 28
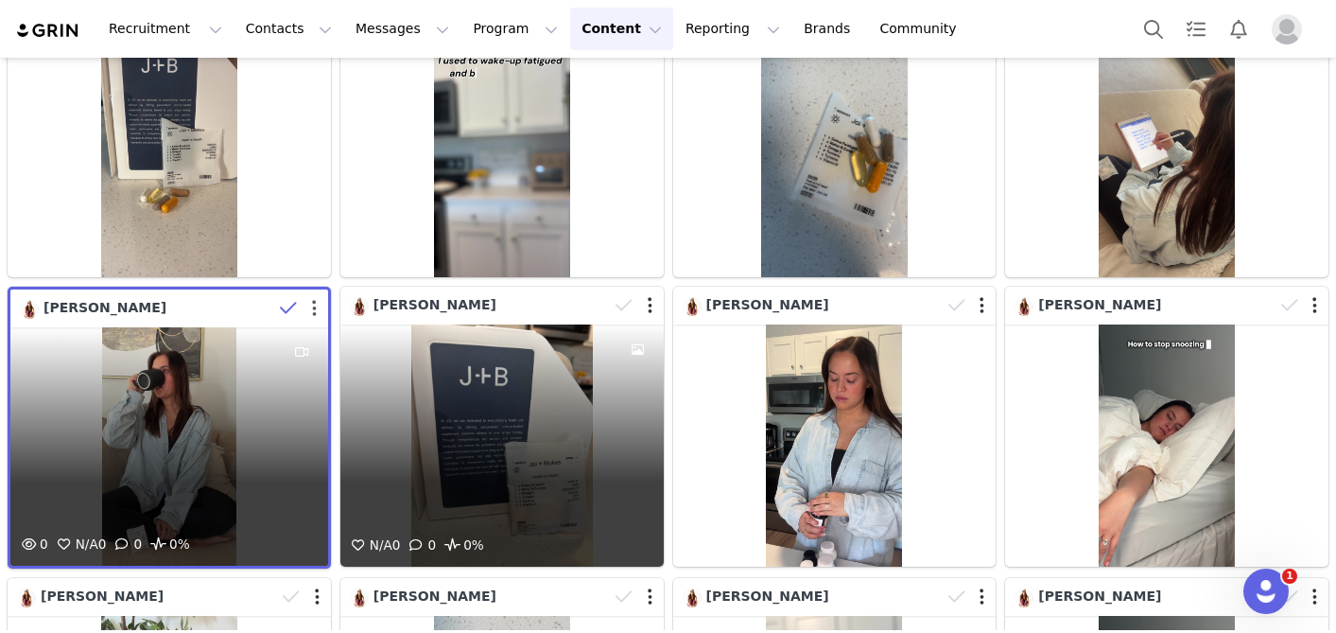
click at [316, 307] on button "button" at bounding box center [314, 308] width 5 height 19
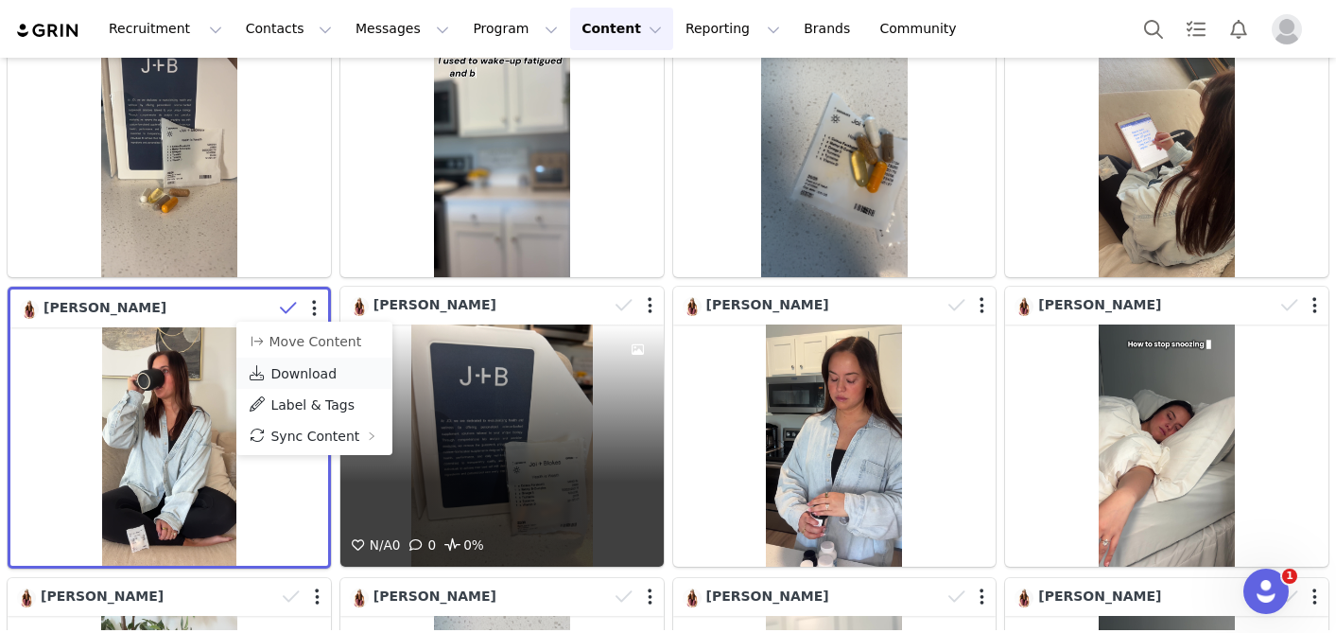
click at [300, 372] on span "Download" at bounding box center [303, 373] width 66 height 15
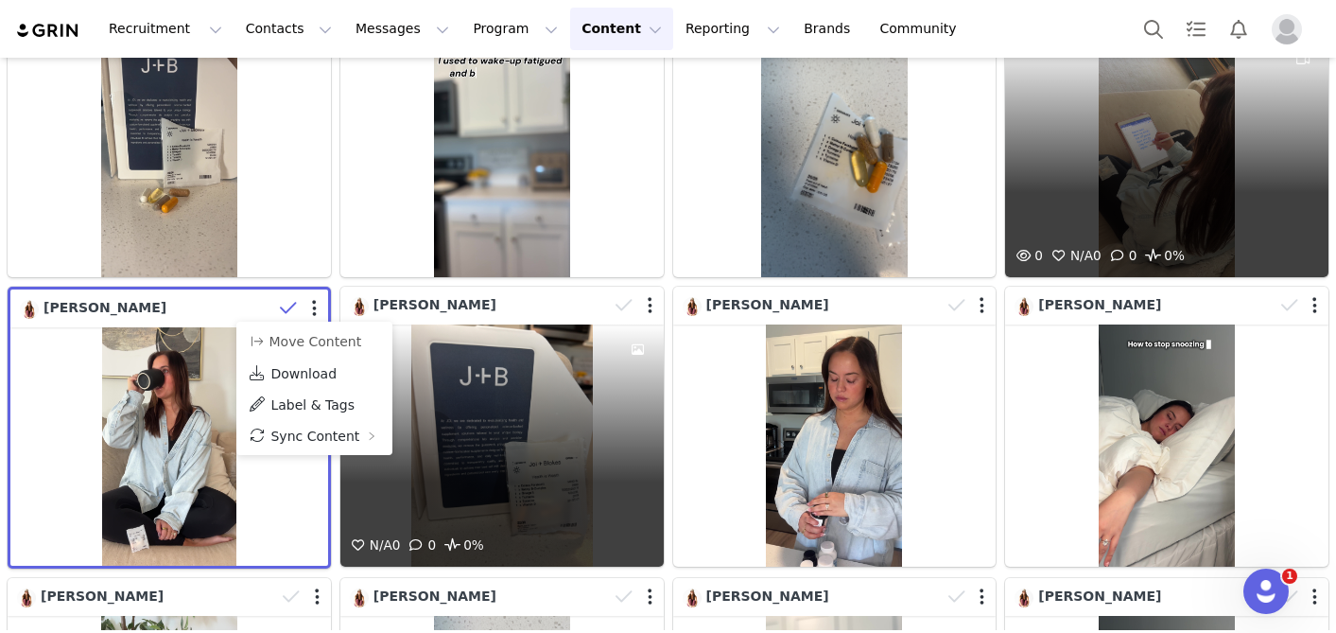
click at [1316, 26] on button "button" at bounding box center [1315, 16] width 5 height 19
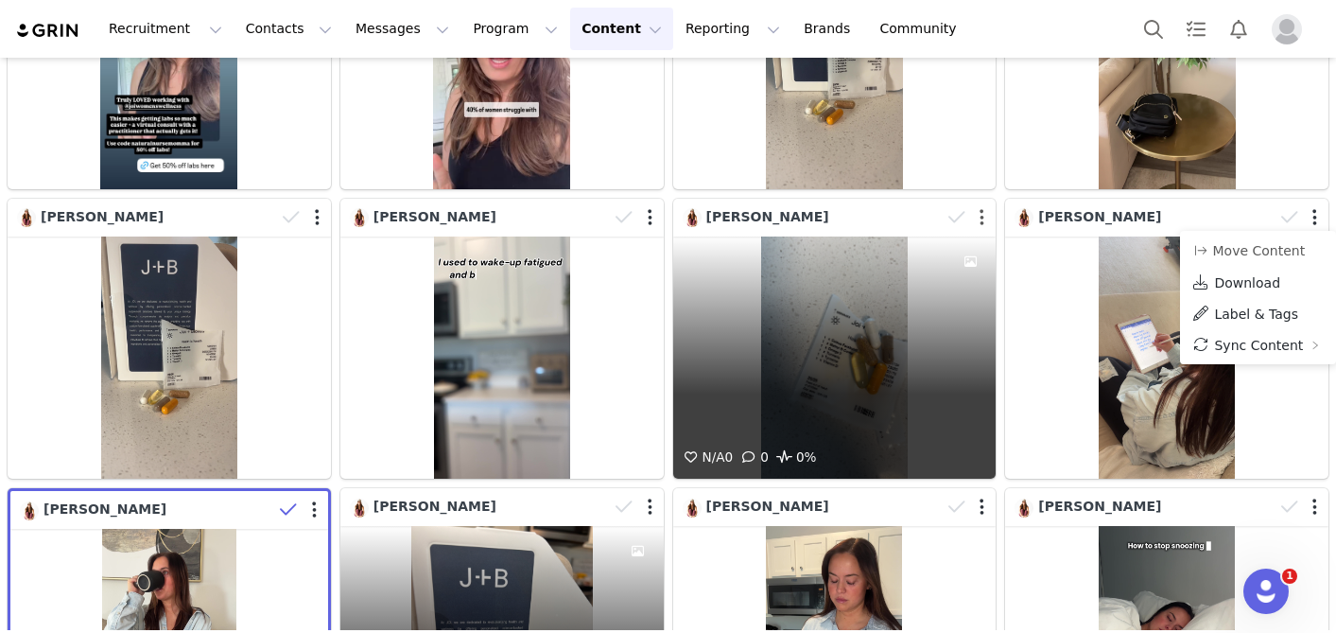
click at [981, 219] on button "button" at bounding box center [982, 217] width 5 height 19
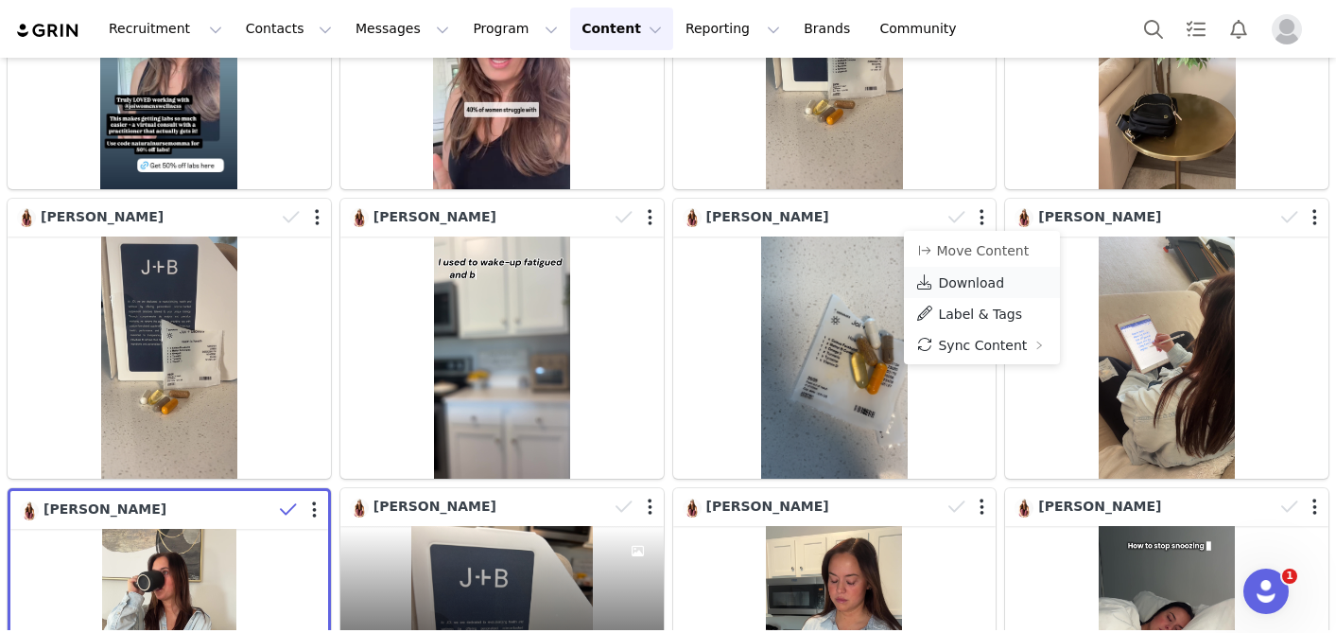
click at [930, 286] on span at bounding box center [924, 281] width 19 height 21
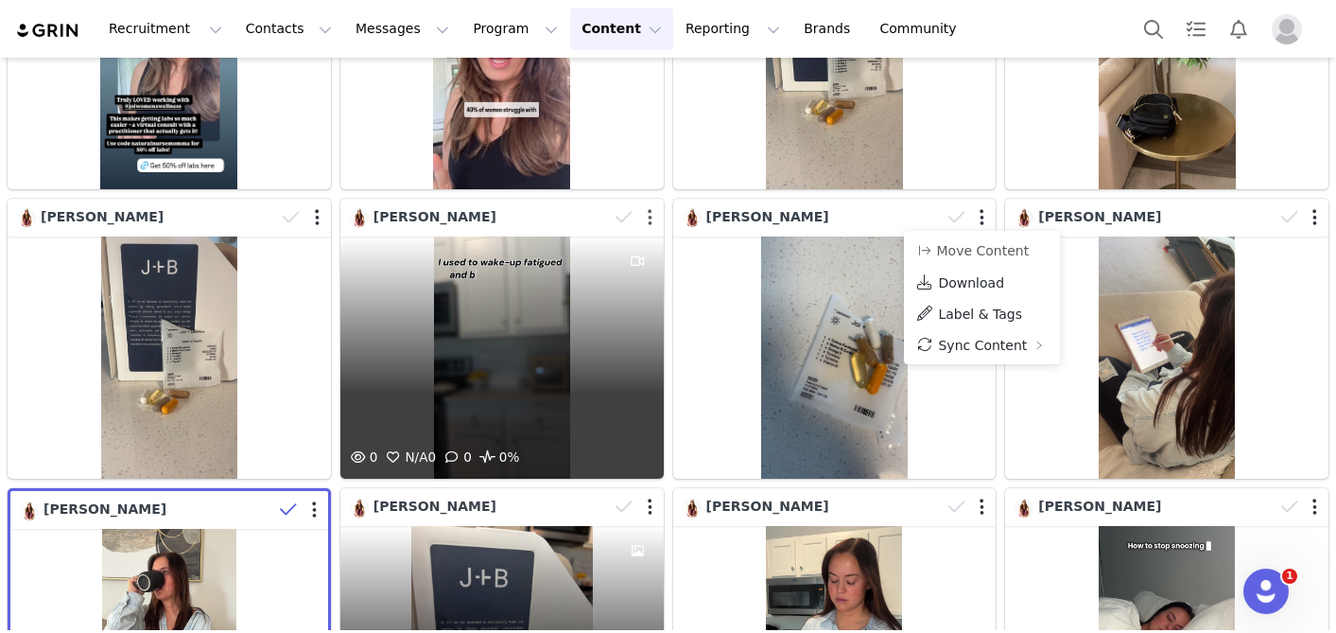
click at [648, 218] on button "button" at bounding box center [650, 217] width 5 height 19
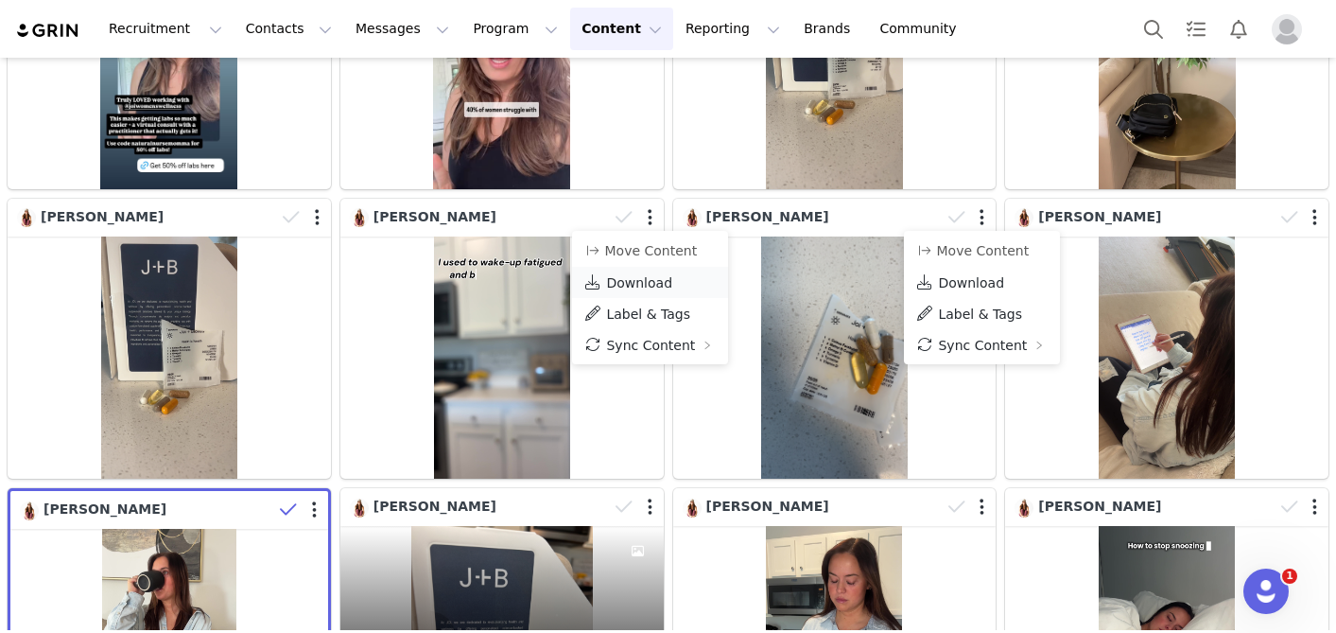
click at [622, 280] on span "Download" at bounding box center [639, 282] width 66 height 15
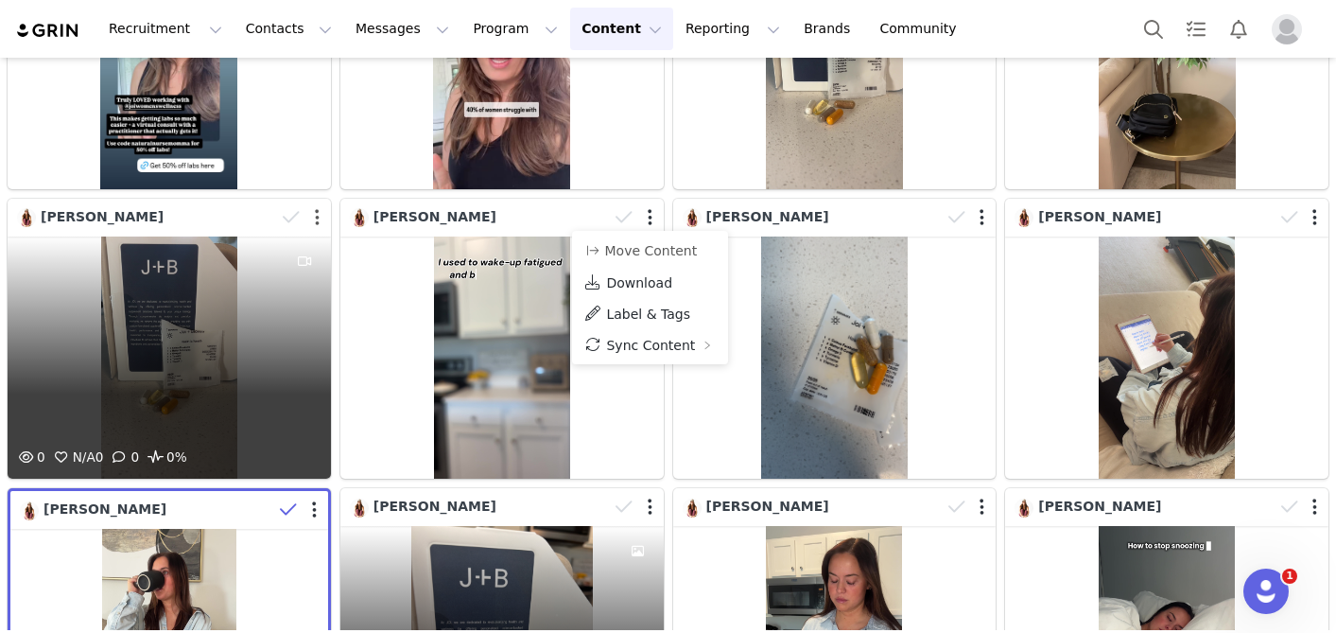
click at [317, 218] on button "button" at bounding box center [317, 217] width 5 height 19
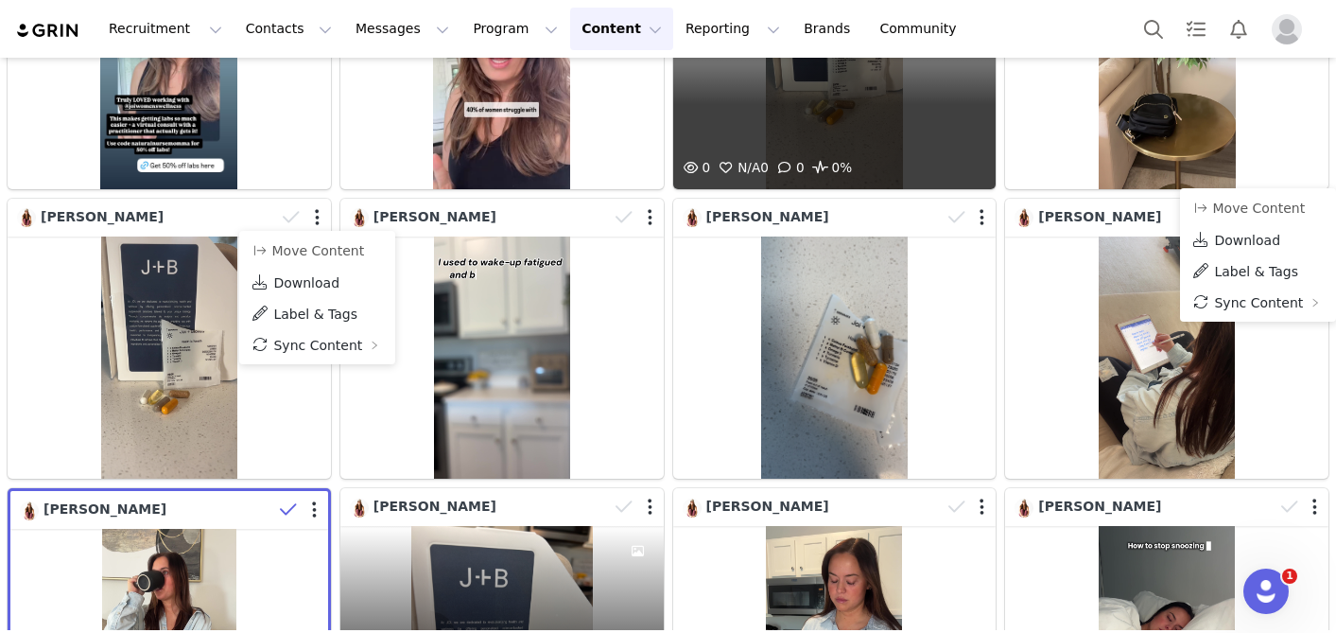
scroll to position [274, 0]
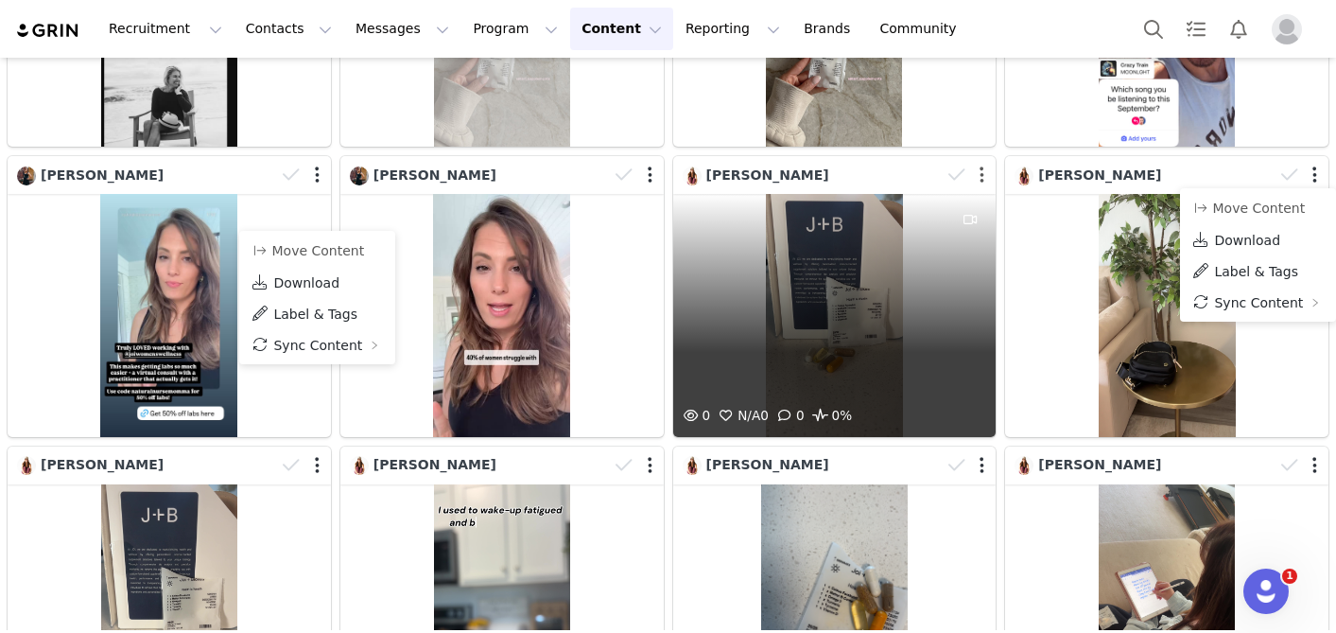
click at [983, 177] on button "button" at bounding box center [982, 174] width 5 height 19
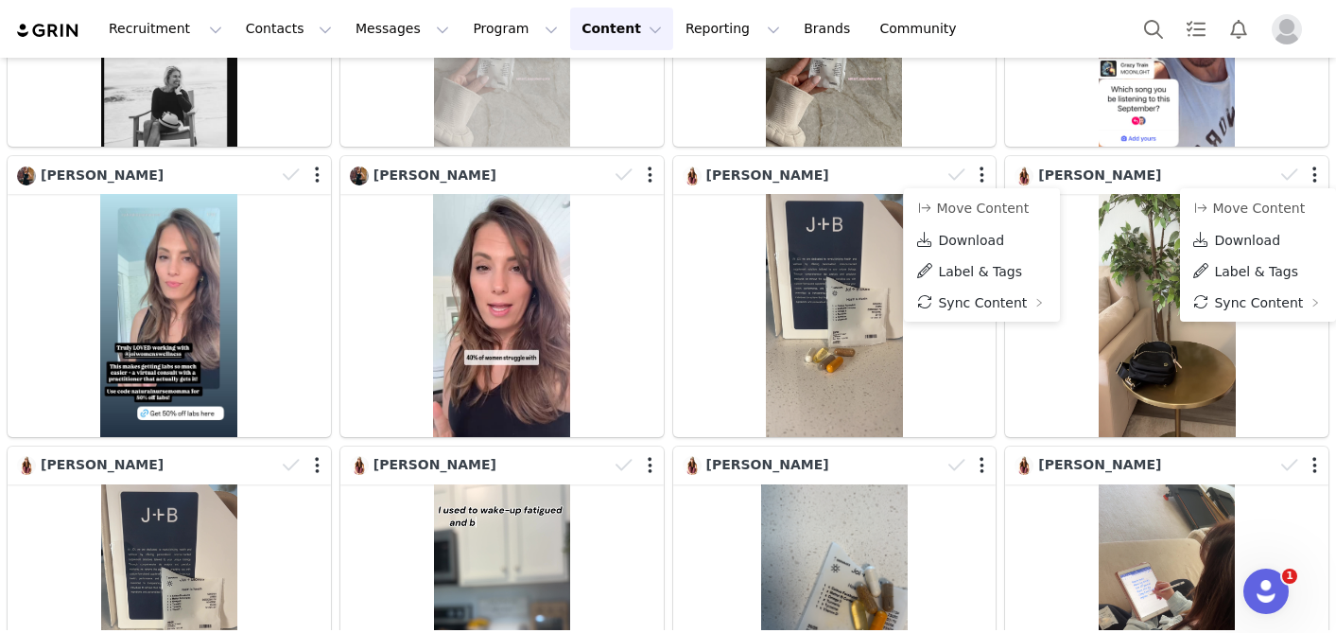
click at [948, 238] on span "Download" at bounding box center [971, 240] width 66 height 15
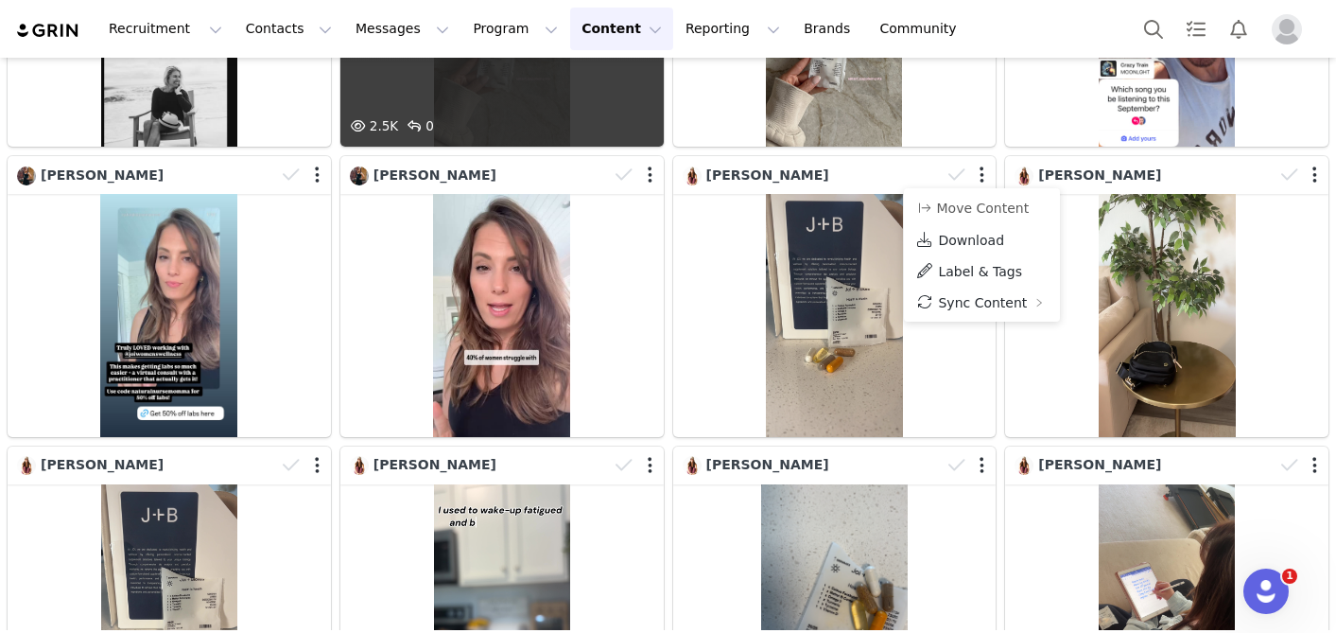
scroll to position [0, 0]
